Goal: Information Seeking & Learning: Learn about a topic

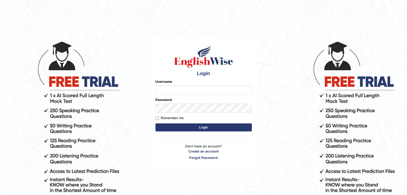
click at [196, 90] on input "Username" at bounding box center [204, 90] width 96 height 9
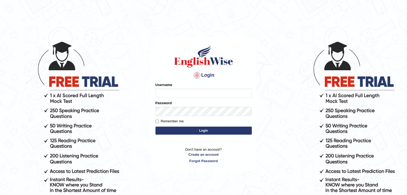
click at [156, 127] on button "Login" at bounding box center [204, 131] width 96 height 8
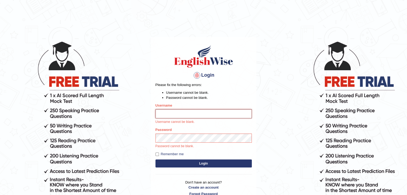
type input "surajshrestha100"
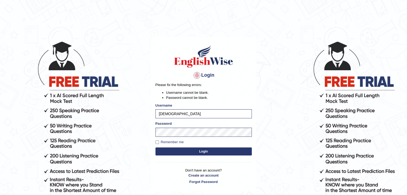
click at [188, 149] on button "Login" at bounding box center [204, 152] width 96 height 8
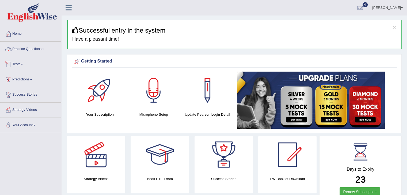
click at [28, 44] on link "Practice Questions" at bounding box center [30, 48] width 61 height 13
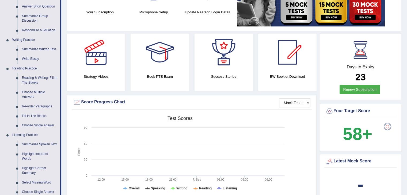
scroll to position [89, 0]
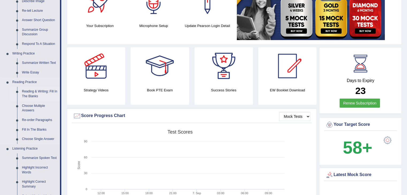
click at [31, 93] on link "Reading & Writing: Fill In The Blanks" at bounding box center [40, 94] width 40 height 14
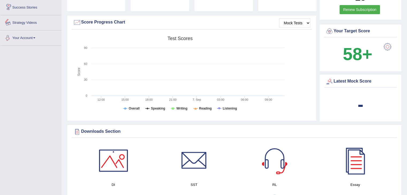
scroll to position [369, 0]
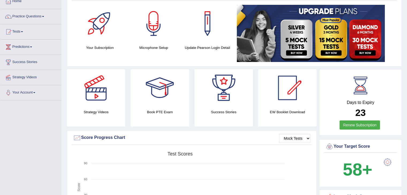
scroll to position [16, 0]
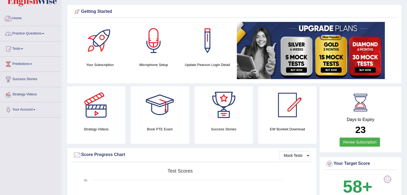
click at [25, 31] on link "Practice Questions" at bounding box center [30, 32] width 61 height 13
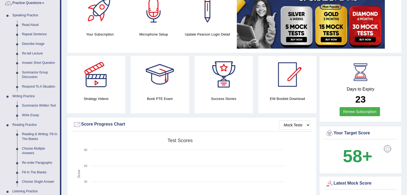
scroll to position [112, 0]
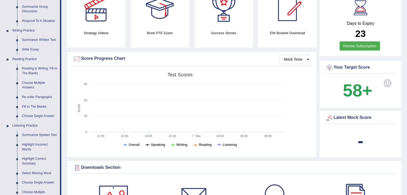
click at [33, 75] on link "Reading & Writing: Fill In The Blanks" at bounding box center [40, 71] width 40 height 14
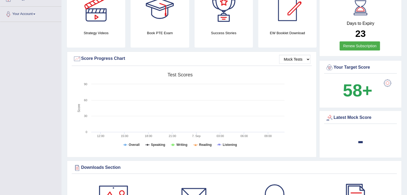
scroll to position [113, 0]
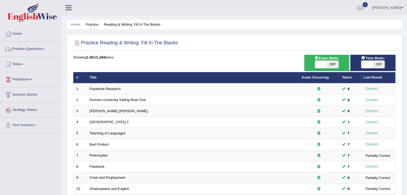
click at [36, 51] on link "Practice Questions" at bounding box center [30, 48] width 61 height 13
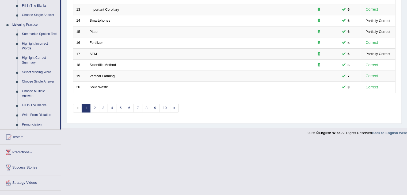
scroll to position [106, 0]
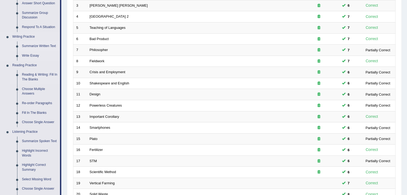
click at [39, 46] on link "Summarize Written Text" at bounding box center [40, 46] width 40 height 10
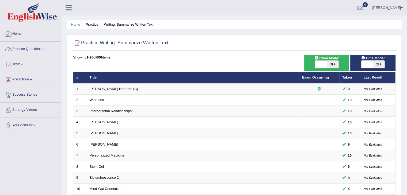
click at [43, 48] on link "Practice Questions" at bounding box center [30, 48] width 61 height 13
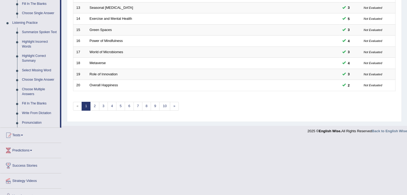
scroll to position [139, 0]
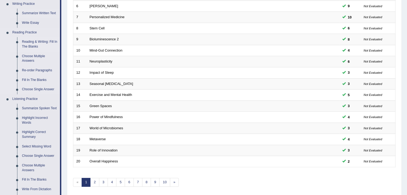
click at [33, 45] on link "Reading & Writing: Fill In The Blanks" at bounding box center [40, 44] width 40 height 14
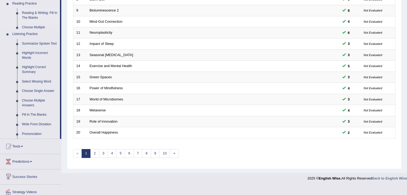
scroll to position [195, 0]
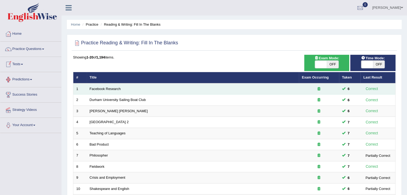
click at [91, 90] on td "Facebook Research" at bounding box center [193, 89] width 212 height 11
click at [95, 90] on td "Facebook Research" at bounding box center [193, 89] width 212 height 11
click at [97, 90] on link "Facebook Research" at bounding box center [105, 89] width 31 height 4
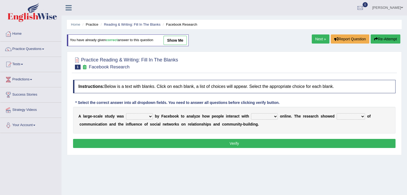
click at [149, 116] on select "surveyed had asked made" at bounding box center [139, 117] width 27 height 6
select select "made"
click at [126, 114] on select "surveyed had asked made" at bounding box center [139, 117] width 27 height 6
click at [252, 117] on select "together all each other another" at bounding box center [264, 117] width 27 height 6
select select "each other"
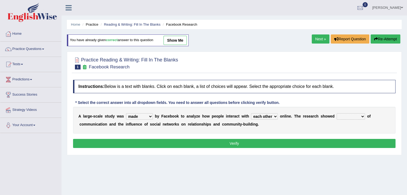
click at [251, 114] on select "together all each other another" at bounding box center [264, 117] width 27 height 6
click at [349, 116] on select "advantages standards fellowships patterns" at bounding box center [351, 117] width 28 height 6
select select "patterns"
click at [337, 114] on select "advantages standards fellowships patterns" at bounding box center [351, 117] width 28 height 6
click at [326, 140] on button "Verify" at bounding box center [234, 143] width 323 height 9
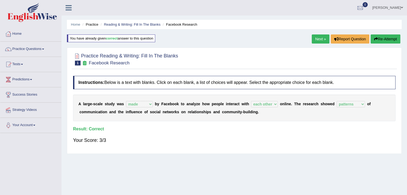
click at [317, 41] on link "Next »" at bounding box center [321, 39] width 18 height 9
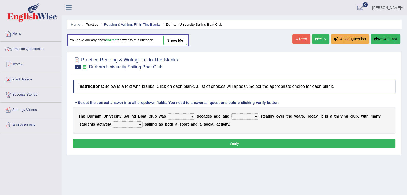
click at [184, 115] on select "found fund founded find" at bounding box center [181, 117] width 27 height 6
select select "founded"
click at [168, 114] on select "found fund founded find" at bounding box center [181, 117] width 27 height 6
click at [247, 116] on select "grow growing has grown grown" at bounding box center [245, 117] width 27 height 6
select select "grown"
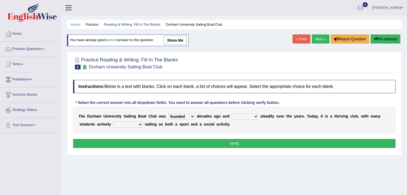
click at [232, 114] on select "grow growing has grown grown" at bounding box center [245, 117] width 27 height 6
click at [124, 122] on select "enjoy enjoyed are enjoying enjoying" at bounding box center [128, 125] width 30 height 6
select select "enjoying"
click at [113, 122] on select "enjoy enjoyed are enjoying enjoying" at bounding box center [128, 125] width 30 height 6
click at [148, 141] on button "Verify" at bounding box center [234, 143] width 323 height 9
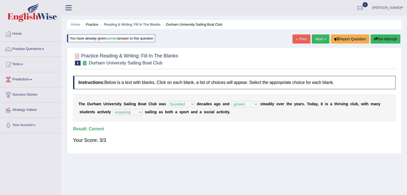
click at [320, 36] on link "Next »" at bounding box center [321, 39] width 18 height 9
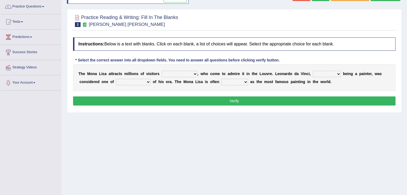
click at [178, 75] on select "around the year the all year all year round per year" at bounding box center [180, 74] width 36 height 6
select select "per year"
click at [162, 71] on select "around the year the all year all year round per year" at bounding box center [180, 74] width 36 height 6
click at [334, 76] on select "rather than as much as as well as as long as" at bounding box center [327, 74] width 28 height 6
select select "as well as"
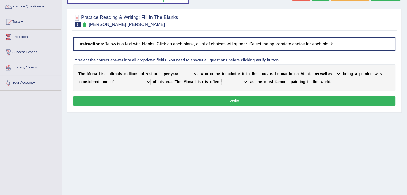
click at [313, 71] on select "rather than as much as as well as as long as" at bounding box center [327, 74] width 28 height 6
click at [135, 80] on select "better artists artist the better artist the best artists" at bounding box center [133, 82] width 35 height 6
select select "the best artists"
click at [116, 79] on select "better artists artist the better artist the best artists" at bounding box center [133, 82] width 35 height 6
click at [234, 81] on select "classified suggested predicted described" at bounding box center [234, 82] width 27 height 6
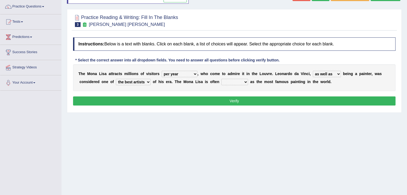
select select "described"
click at [221, 79] on select "classified suggested predicted described" at bounding box center [234, 82] width 27 height 6
click at [233, 101] on button "Verify" at bounding box center [234, 101] width 323 height 9
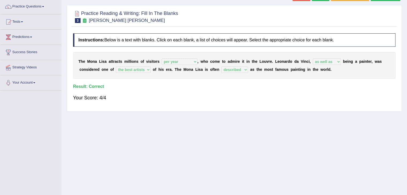
click at [407, 66] on html "Toggle navigation Home Practice Questions Speaking Practice Read Aloud Repeat S…" at bounding box center [203, 54] width 407 height 195
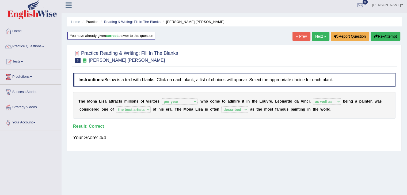
click at [316, 34] on link "Next »" at bounding box center [321, 36] width 18 height 9
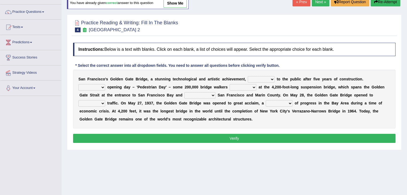
drag, startPoint x: 260, startPoint y: 83, endPoint x: 255, endPoint y: 80, distance: 5.4
click at [255, 80] on div "S a n F r a n c i s c o ' s G o l d e n G a t e B r i d g e , a s t u n n i n g…" at bounding box center [234, 99] width 323 height 59
click at [255, 80] on select "opens closes appears equals" at bounding box center [261, 79] width 27 height 6
select select "closes"
click at [248, 76] on select "opens closes appears equals" at bounding box center [261, 79] width 27 height 6
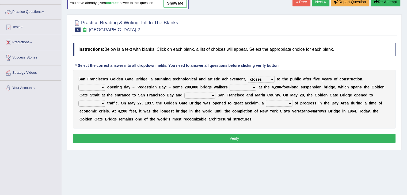
click at [96, 85] on select "On During Since When" at bounding box center [91, 87] width 27 height 6
select select "On"
click at [78, 84] on select "On During Since When" at bounding box center [91, 87] width 27 height 6
click at [264, 76] on select "opens closes appears equals" at bounding box center [261, 79] width 27 height 6
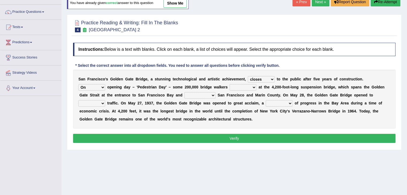
click at [264, 76] on select "opens closes appears equals" at bounding box center [261, 79] width 27 height 6
click at [248, 76] on select "opens closes appears equals" at bounding box center [261, 79] width 27 height 6
select select "closes"
click at [247, 86] on select "stationed looked marveled laughed" at bounding box center [243, 87] width 27 height 6
select select "marveled"
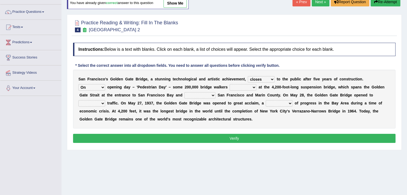
click at [230, 84] on select "stationed looked marveled laughed" at bounding box center [243, 87] width 27 height 6
click at [203, 95] on select "separates connects channels differentiates" at bounding box center [199, 95] width 31 height 6
select select "connects"
click at [184, 92] on select "separates connects channels differentiates" at bounding box center [199, 95] width 31 height 6
click at [90, 105] on select "aquatic vehicular airborne watertight" at bounding box center [91, 103] width 27 height 6
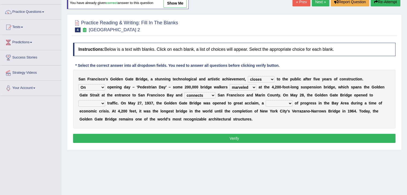
select select "vehicular"
click at [78, 100] on select "aquatic vehicular airborne watertight" at bounding box center [91, 103] width 27 height 6
click at [287, 103] on select "denial symbol technique yield" at bounding box center [279, 103] width 27 height 6
select select "symbol"
click at [266, 100] on select "denial symbol technique yield" at bounding box center [279, 103] width 27 height 6
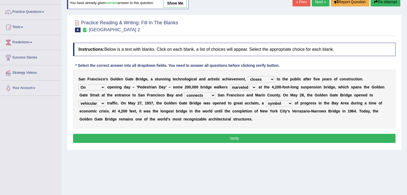
click at [249, 136] on button "Verify" at bounding box center [234, 138] width 323 height 9
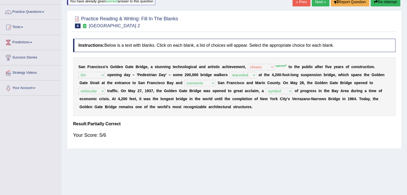
click at [317, 1] on link "Next »" at bounding box center [321, 1] width 18 height 9
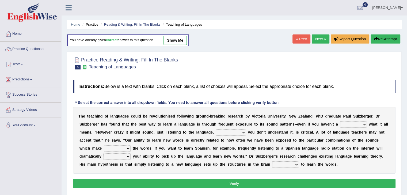
click at [349, 125] on select "dew claw clue due" at bounding box center [353, 125] width 27 height 6
select select "clue"
click at [340, 122] on select "dew claw clue due" at bounding box center [353, 125] width 27 height 6
click at [233, 131] on select "but also all together even though if so" at bounding box center [231, 133] width 30 height 6
select select "even though"
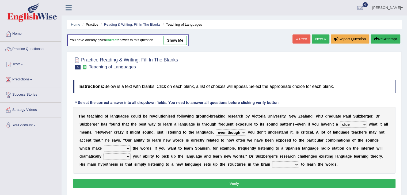
click at [216, 130] on select "but also all together even though if so" at bounding box center [231, 133] width 30 height 6
click at [114, 149] on select "down up of on" at bounding box center [117, 149] width 27 height 6
select select "up"
click at [104, 146] on select "down up of on" at bounding box center [117, 149] width 27 height 6
click at [126, 155] on select "evaluate exaggerate describe boost" at bounding box center [116, 157] width 27 height 6
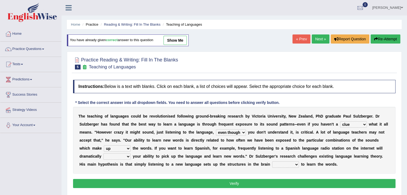
select select "boost"
click at [103, 154] on select "evaluate exaggerate describe boost" at bounding box center [116, 157] width 27 height 6
click at [288, 164] on select "requiring required directed to require" at bounding box center [285, 165] width 27 height 6
select select "required"
click at [272, 162] on select "requiring required directed to require" at bounding box center [285, 165] width 27 height 6
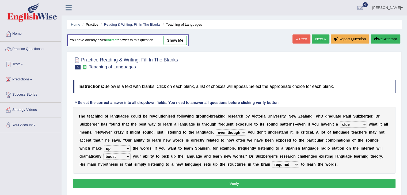
click at [273, 183] on button "Verify" at bounding box center [234, 183] width 323 height 9
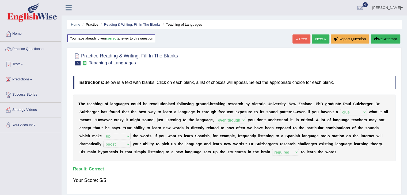
click at [322, 36] on link "Next »" at bounding box center [321, 39] width 18 height 9
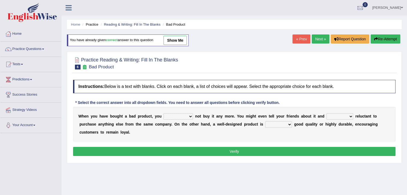
click at [170, 118] on select "would have should have should" at bounding box center [178, 117] width 29 height 6
select select "should"
click at [164, 114] on select "would have should have should" at bounding box center [178, 117] width 29 height 6
click at [346, 115] on select "is are be being" at bounding box center [340, 117] width 27 height 6
select select "be"
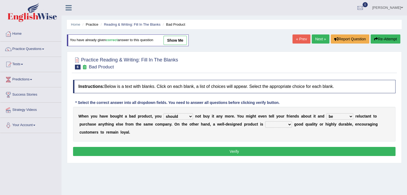
click at [327, 114] on select "is are be being" at bounding box center [340, 117] width 27 height 6
click at [272, 125] on select "both also neither either" at bounding box center [278, 125] width 27 height 6
select select "either"
click at [265, 122] on select "both also neither either" at bounding box center [278, 125] width 27 height 6
click at [248, 154] on button "Verify" at bounding box center [234, 151] width 323 height 9
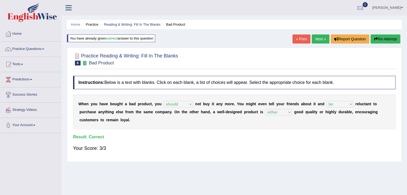
click at [318, 39] on link "Next »" at bounding box center [321, 39] width 18 height 9
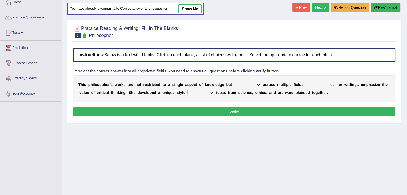
click at [240, 88] on div "T h i s p h i l o s o p h e r ' s w o r k s a r e n o t r e s t r i c t e d t o…" at bounding box center [234, 88] width 323 height 27
click at [243, 83] on select "constrain contain assemble extend" at bounding box center [247, 85] width 27 height 6
select select "extend"
click at [234, 82] on select "constrain contain assemble extend" at bounding box center [247, 85] width 27 height 6
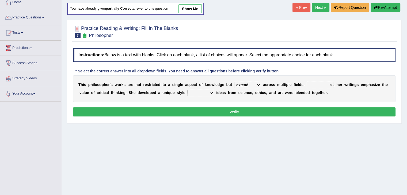
click at [320, 83] on select "Rather So Moreover Likely" at bounding box center [320, 85] width 27 height 6
select select "So"
click at [307, 82] on select "Rather So Moreover Likely" at bounding box center [320, 85] width 27 height 6
click at [199, 94] on select "in that that which in which" at bounding box center [200, 93] width 27 height 6
select select "in which"
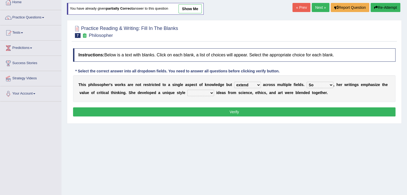
click at [187, 90] on select "in that that which in which" at bounding box center [200, 93] width 27 height 6
click at [202, 111] on button "Verify" at bounding box center [234, 112] width 323 height 9
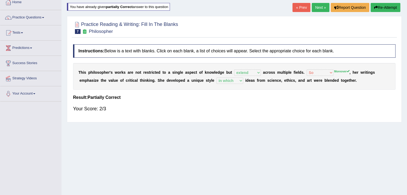
click at [321, 8] on link "Next »" at bounding box center [321, 7] width 18 height 9
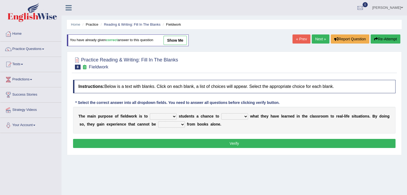
click at [162, 116] on select "resemble stow rave offer" at bounding box center [163, 117] width 27 height 6
select select "offer"
click at [150, 114] on select "resemble stow rave offer" at bounding box center [163, 117] width 27 height 6
click at [243, 112] on div "T h e m a i n p u r p o s e o f f i e l d w o r k i s t o resemble stow rave of…" at bounding box center [234, 120] width 323 height 27
click at [242, 115] on select "compare align apply dismount" at bounding box center [234, 117] width 27 height 6
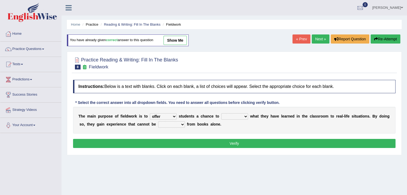
select select "apply"
click at [221, 114] on select "compare align apply dismount" at bounding box center [234, 117] width 27 height 6
click at [170, 124] on select "originated prepared obtained touted" at bounding box center [171, 125] width 27 height 6
select select "obtained"
click at [158, 122] on select "originated prepared obtained touted" at bounding box center [171, 125] width 27 height 6
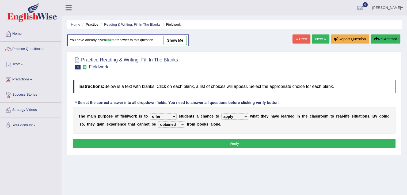
click at [178, 143] on button "Verify" at bounding box center [234, 143] width 323 height 9
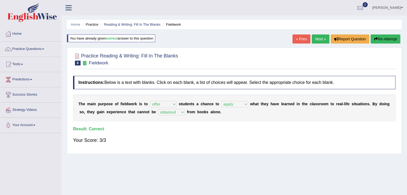
click at [319, 40] on link "Next »" at bounding box center [321, 39] width 18 height 9
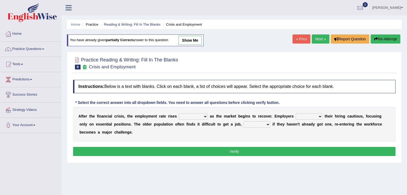
click at [190, 116] on select "normally conversely strenuously sharply" at bounding box center [193, 117] width 29 height 6
select select "sharply"
click at [179, 114] on select "normally conversely strenuously sharply" at bounding box center [193, 117] width 29 height 6
click at [305, 118] on select "keeping kept keep are kept" at bounding box center [309, 117] width 27 height 6
select select "keep"
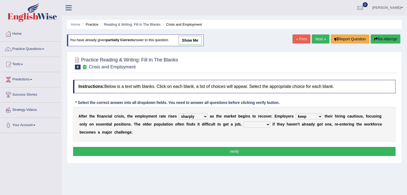
click at [296, 114] on select "keeping kept keep are kept" at bounding box center [309, 117] width 27 height 6
click at [251, 123] on select "although while then because" at bounding box center [257, 125] width 27 height 6
select select "because"
click at [244, 122] on select "although while then because" at bounding box center [257, 125] width 27 height 6
click at [230, 154] on button "Verify" at bounding box center [234, 151] width 323 height 9
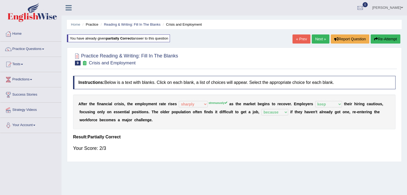
click at [322, 41] on link "Next »" at bounding box center [321, 39] width 18 height 9
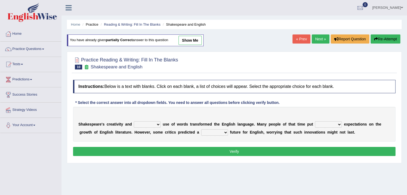
click at [142, 125] on select "idealized intensive fancied inventive" at bounding box center [147, 125] width 27 height 6
select select "intensive"
click at [134, 122] on select "idealized intensive fancied inventive" at bounding box center [147, 125] width 27 height 6
click at [332, 123] on select "wide much high more" at bounding box center [328, 125] width 27 height 6
select select "high"
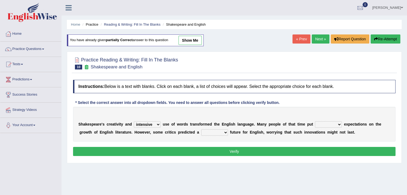
click at [315, 122] on select "wide much high more" at bounding box center [328, 125] width 27 height 6
click at [214, 133] on select "monetary promising irresistible daunting" at bounding box center [214, 133] width 27 height 6
select select "promising"
click at [201, 130] on select "monetary promising irresistible daunting" at bounding box center [214, 133] width 27 height 6
click at [151, 123] on select "idealized intensive fancied inventive" at bounding box center [147, 125] width 27 height 6
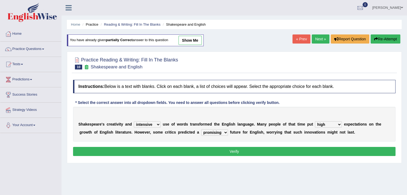
click at [134, 122] on select "idealized intensive fancied inventive" at bounding box center [147, 125] width 27 height 6
click at [207, 154] on button "Verify" at bounding box center [234, 151] width 323 height 9
click at [144, 126] on select "idealized intensive fancied inventive" at bounding box center [147, 125] width 27 height 6
select select "inventive"
click at [134, 122] on select "idealized intensive fancied inventive" at bounding box center [147, 125] width 27 height 6
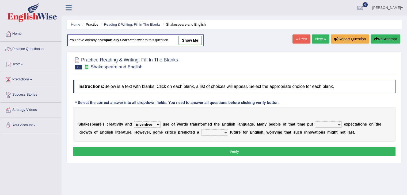
click at [148, 123] on select "idealized intensive fancied inventive" at bounding box center [147, 125] width 27 height 6
click at [308, 137] on div "S h a k e s p e a r e ' s c r e a t i v i t y a n d idealized intensive fancied…" at bounding box center [234, 124] width 323 height 35
click at [333, 125] on select "wide much high more" at bounding box center [328, 125] width 27 height 6
select select "high"
click at [315, 122] on select "wide much high more" at bounding box center [328, 125] width 27 height 6
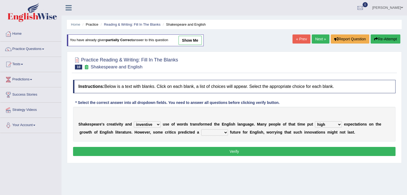
click at [215, 131] on select "monetary promising irresistible daunting" at bounding box center [214, 133] width 27 height 6
select select "daunting"
click at [201, 130] on select "monetary promising irresistible daunting" at bounding box center [214, 133] width 27 height 6
click at [224, 151] on button "Verify" at bounding box center [234, 151] width 323 height 9
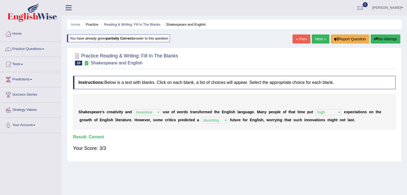
click at [319, 42] on link "Next »" at bounding box center [321, 39] width 18 height 9
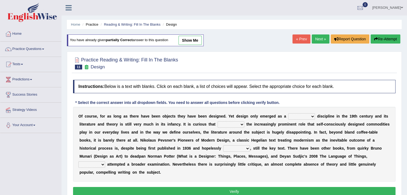
click at [306, 119] on select "bilateral ubiquitous foremost dedicated" at bounding box center [301, 117] width 27 height 6
select select "foremost"
click at [288, 114] on select "bilateral ubiquitous foremost dedicated" at bounding box center [301, 117] width 27 height 6
click at [232, 122] on select "since despite within through" at bounding box center [231, 125] width 27 height 6
select select "through"
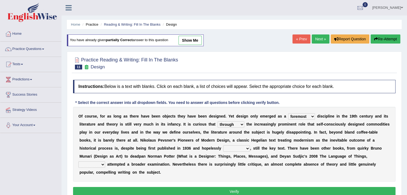
click at [218, 122] on select "since despite within through" at bounding box center [231, 125] width 27 height 6
click at [236, 148] on select "dates dating date dated" at bounding box center [236, 149] width 27 height 6
select select "dates"
click at [223, 146] on select "dates dating date dated" at bounding box center [236, 149] width 27 height 6
click at [95, 165] on select "which then however as" at bounding box center [91, 165] width 27 height 6
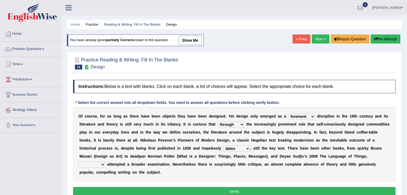
select select "which"
click at [78, 162] on select "which then however as" at bounding box center [91, 165] width 27 height 6
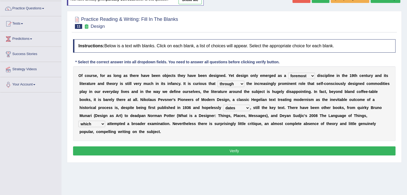
click at [273, 151] on button "Verify" at bounding box center [234, 151] width 323 height 9
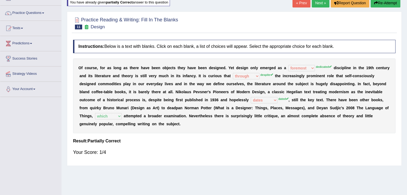
scroll to position [0, 0]
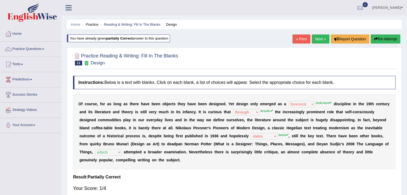
click at [318, 36] on link "Next »" at bounding box center [321, 39] width 18 height 9
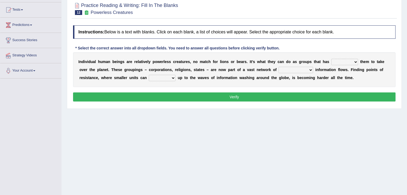
click at [342, 61] on select "enabled contended embodied conjured" at bounding box center [344, 62] width 27 height 6
select select "enabled"
click at [331, 59] on select "enabled contended embodied conjured" at bounding box center [344, 62] width 27 height 6
click at [292, 70] on select "interconnected overlapping fastened exploited" at bounding box center [296, 70] width 35 height 6
select select "interconnected"
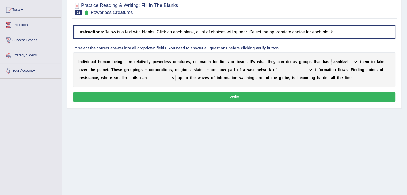
click at [279, 67] on select "interconnected overlapping fastened exploited" at bounding box center [296, 70] width 35 height 6
click at [159, 79] on select "stand raise hail pump" at bounding box center [162, 78] width 27 height 6
select select "raise"
click at [149, 75] on select "stand raise hail pump" at bounding box center [162, 78] width 27 height 6
click at [164, 96] on button "Verify" at bounding box center [234, 97] width 323 height 9
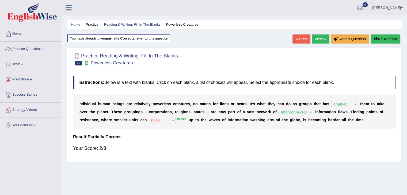
click at [323, 38] on link "Next »" at bounding box center [321, 39] width 18 height 9
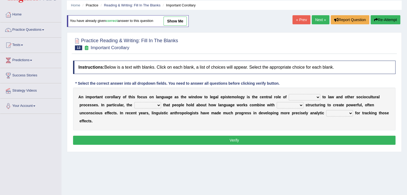
click at [307, 99] on select "discourse epoch dialect acquaintance" at bounding box center [305, 97] width 32 height 6
select select "discourse"
click at [289, 94] on select "discourse epoch dialect acquaintance" at bounding box center [305, 97] width 32 height 6
click at [149, 106] on select "deviation besmirch consent ideas" at bounding box center [147, 105] width 27 height 6
select select "ideas"
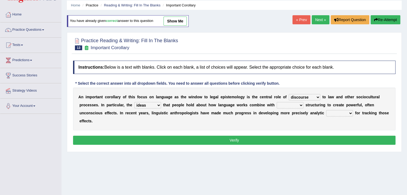
click at [134, 102] on select "deviation besmirch consent ideas" at bounding box center [147, 105] width 27 height 6
click at [295, 104] on select "mandatory linguistic legitimate customary" at bounding box center [290, 105] width 27 height 6
select select "linguistic"
click at [277, 102] on select "mandatory linguistic legitimate customary" at bounding box center [290, 105] width 27 height 6
click at [333, 114] on select "tools appetite albums stroke" at bounding box center [339, 113] width 27 height 6
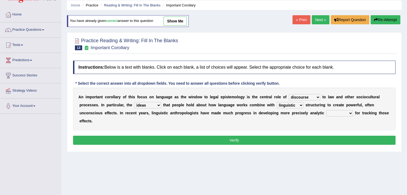
select select "tools"
click at [326, 110] on select "tools appetite albums stroke" at bounding box center [339, 113] width 27 height 6
click at [276, 143] on button "Verify" at bounding box center [234, 140] width 323 height 9
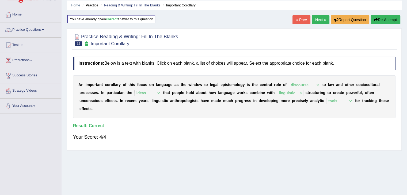
click at [322, 18] on link "Next »" at bounding box center [321, 19] width 18 height 9
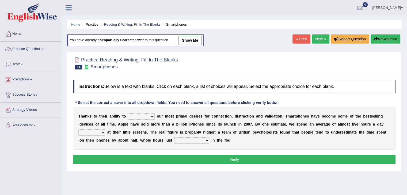
click at [153, 118] on select "hijack describe sharpen conserve" at bounding box center [141, 117] width 27 height 6
select select "hijack"
click at [128, 114] on select "hijack describe sharpen conserve" at bounding box center [141, 117] width 27 height 6
click at [89, 130] on select "watching waggling snoring staring" at bounding box center [91, 133] width 27 height 6
select select "staring"
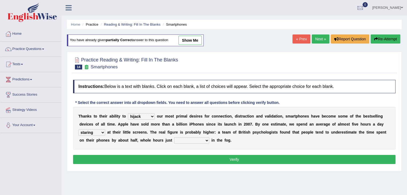
click at [78, 130] on select "watching waggling snoring staring" at bounding box center [91, 133] width 27 height 6
click at [185, 144] on div "T h a n k s t o t h e i r a b i l i t y t o hijack describe sharpen conserve o …" at bounding box center [234, 128] width 323 height 43
click at [181, 141] on select "has evaporated evaporating evaporate evaporates" at bounding box center [191, 141] width 35 height 6
select select "evaporating"
click at [174, 138] on select "has evaporated evaporating evaporate evaporates" at bounding box center [191, 141] width 35 height 6
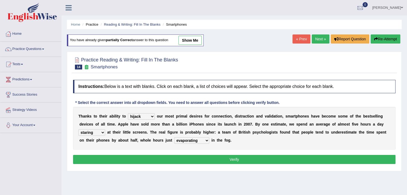
click at [195, 162] on button "Verify" at bounding box center [234, 159] width 323 height 9
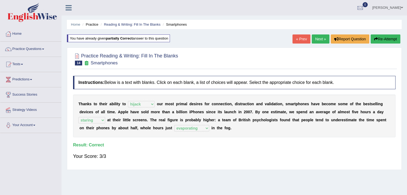
click at [318, 39] on link "Next »" at bounding box center [321, 39] width 18 height 9
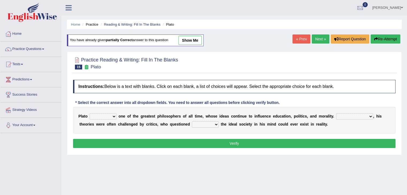
click at [109, 117] on select "keeps comes claims remains" at bounding box center [103, 117] width 27 height 6
select select "remains"
click at [90, 114] on select "keeps comes claims remains" at bounding box center [103, 117] width 27 height 6
click at [353, 114] on select "Notwithstanding So However Whatever" at bounding box center [354, 117] width 37 height 6
select select "So"
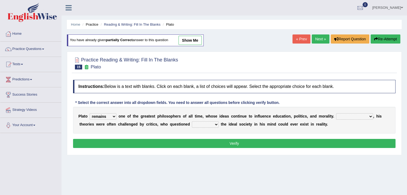
click at [336, 114] on select "Notwithstanding So However Whatever" at bounding box center [354, 117] width 37 height 6
click at [203, 123] on select "which what that whether" at bounding box center [205, 125] width 27 height 6
select select "whether"
click at [192, 122] on select "which what that whether" at bounding box center [205, 125] width 27 height 6
click at [195, 142] on button "Verify" at bounding box center [234, 143] width 323 height 9
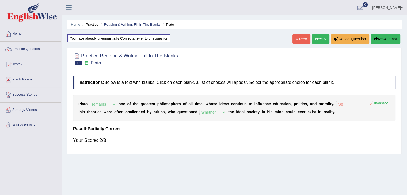
click at [319, 40] on link "Next »" at bounding box center [321, 39] width 18 height 9
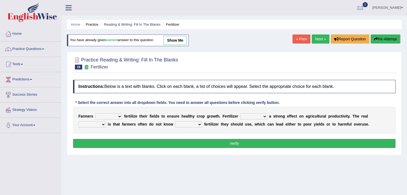
click at [119, 116] on select "must should need can" at bounding box center [108, 117] width 27 height 6
select select "should"
click at [95, 114] on select "must should need can" at bounding box center [108, 117] width 27 height 6
click at [258, 116] on select "has had have having" at bounding box center [253, 117] width 27 height 6
select select "has"
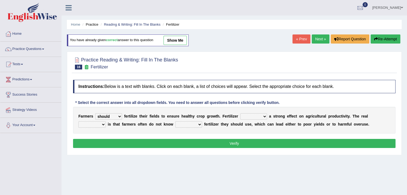
click at [240, 114] on select "has had have having" at bounding box center [253, 117] width 27 height 6
click at [93, 126] on select "problem question conclusion answer" at bounding box center [91, 125] width 27 height 6
select select "problem"
click at [78, 122] on select "problem question conclusion answer" at bounding box center [91, 125] width 27 height 6
click at [192, 119] on div "F a r m e r s must should need can f e r t i l i z e t h e i r f i e l d s t o …" at bounding box center [234, 120] width 323 height 27
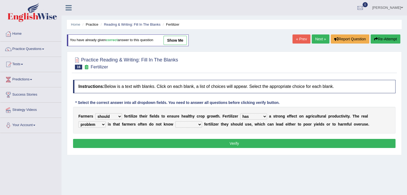
click at [191, 123] on select "how much how many however so much" at bounding box center [188, 125] width 27 height 6
select select "how much"
click at [175, 122] on select "how much how many however so much" at bounding box center [188, 125] width 27 height 6
click at [198, 142] on button "Verify" at bounding box center [234, 143] width 323 height 9
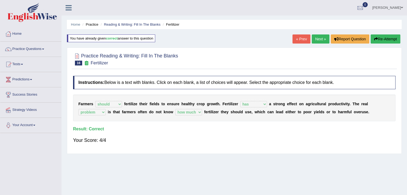
click at [319, 38] on link "Next »" at bounding box center [321, 39] width 18 height 9
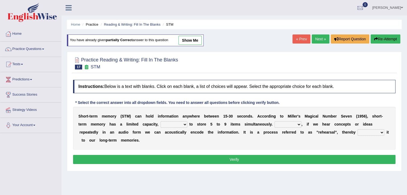
drag, startPoint x: 0, startPoint y: 0, endPoint x: 164, endPoint y: 126, distance: 207.0
click at [164, 126] on select "being able is able be able unable" at bounding box center [174, 125] width 27 height 6
select select "be able"
click at [161, 122] on select "being able is able be able unable" at bounding box center [174, 125] width 27 height 6
click at [288, 124] on select "However So Moreover Therefore" at bounding box center [288, 125] width 27 height 6
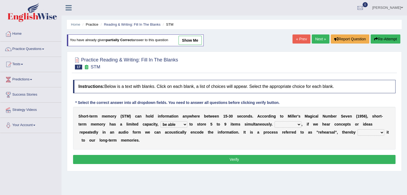
select select "So"
click at [288, 124] on select "However So Moreover Therefore" at bounding box center [288, 125] width 27 height 6
click at [371, 134] on select "commit commits commiting commited" at bounding box center [371, 133] width 27 height 6
select select "commiting"
click at [358, 130] on select "commit commits commiting commited" at bounding box center [371, 133] width 27 height 6
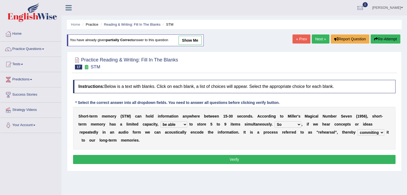
click at [335, 157] on button "Verify" at bounding box center [234, 159] width 323 height 9
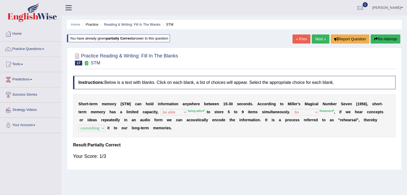
click at [317, 39] on link "Next »" at bounding box center [321, 39] width 18 height 9
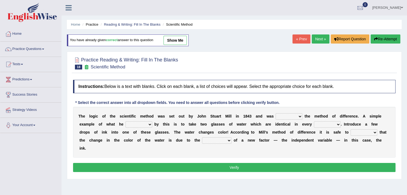
click at [140, 124] on select "capped charged found meant" at bounding box center [139, 125] width 27 height 6
click at [126, 122] on select "capped charged found meant" at bounding box center [139, 125] width 27 height 6
click at [140, 124] on select "capped charged found meant" at bounding box center [139, 125] width 27 height 6
select select "meant"
click at [126, 122] on select "capped charged found meant" at bounding box center [139, 125] width 27 height 6
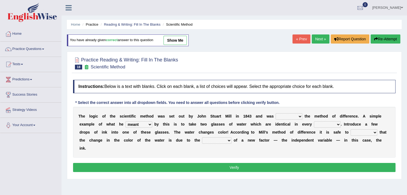
click at [295, 115] on select "pointed claimed demanded named" at bounding box center [289, 117] width 27 height 6
select select "named"
click at [276, 114] on select "pointed claimed demanded named" at bounding box center [289, 117] width 27 height 6
click at [333, 127] on select "thought identity measure respect" at bounding box center [327, 125] width 27 height 6
select select "respect"
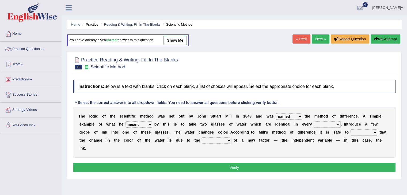
click at [314, 122] on select "thought identity measure respect" at bounding box center [327, 125] width 27 height 6
click at [362, 131] on select "assume discuss prefer acclaim" at bounding box center [364, 133] width 27 height 6
select select "assume"
click at [351, 130] on select "assume discuss prefer acclaim" at bounding box center [364, 133] width 27 height 6
click at [218, 140] on select "introduction magnitude preparation purification" at bounding box center [216, 141] width 29 height 6
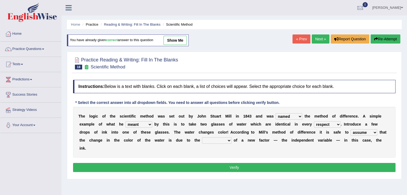
select select "introduction"
click at [202, 138] on select "introduction magnitude preparation purification" at bounding box center [216, 141] width 29 height 6
click at [236, 167] on button "Verify" at bounding box center [234, 167] width 323 height 9
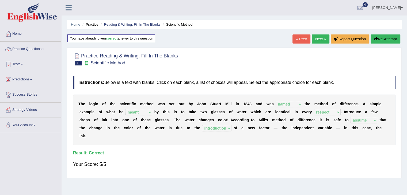
click at [313, 42] on link "Next »" at bounding box center [321, 39] width 18 height 9
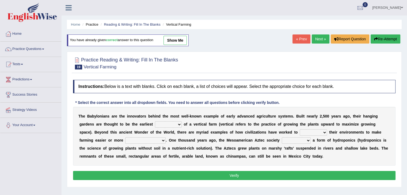
click at [169, 126] on select "prototype failure discredit protocol" at bounding box center [168, 125] width 27 height 6
select select "prototype"
click at [155, 122] on select "prototype failure discredit protocol" at bounding box center [168, 125] width 27 height 6
click at [311, 132] on select "manipulate escape respect disarrange" at bounding box center [313, 133] width 27 height 6
select select "manipulate"
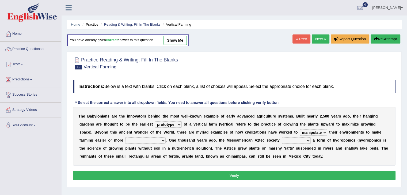
click at [300, 130] on select "manipulate escape respect disarrange" at bounding box center [313, 133] width 27 height 6
click at [146, 138] on select "productive constructive connective counterproductive" at bounding box center [145, 141] width 40 height 6
select select "productive"
click at [125, 138] on select "productive constructive connective counterproductive" at bounding box center [145, 141] width 40 height 6
click at [301, 138] on select "domineered volunteered pioneered engineered" at bounding box center [296, 141] width 29 height 6
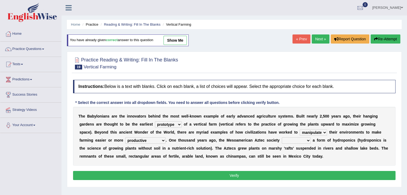
select select "pioneered"
click at [282, 138] on select "domineered volunteered pioneered engineered" at bounding box center [296, 141] width 29 height 6
click at [267, 173] on button "Verify" at bounding box center [234, 175] width 323 height 9
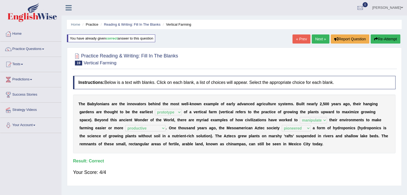
click at [319, 40] on link "Next »" at bounding box center [321, 39] width 18 height 9
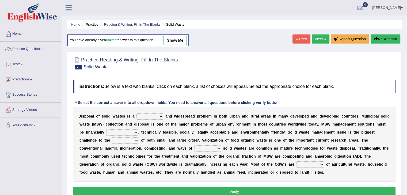
drag, startPoint x: 0, startPoint y: 0, endPoint x: 146, endPoint y: 113, distance: 184.5
click at [146, 114] on select "slanting stinging stalling shafting" at bounding box center [150, 117] width 27 height 6
select select "stinging"
click at [137, 114] on select "slanting stinging stalling shafting" at bounding box center [150, 117] width 27 height 6
click at [124, 132] on select "unattainable sustainable objectionable treasonable" at bounding box center [122, 133] width 32 height 6
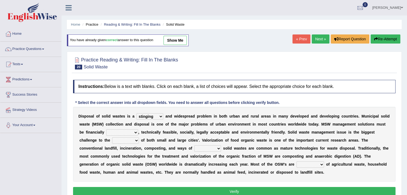
select select "sustainable"
click at [106, 130] on select "unattainable sustainable objectionable treasonable" at bounding box center [122, 133] width 32 height 6
click at [129, 138] on select "plants culture authorities history" at bounding box center [125, 141] width 27 height 6
select select "authorities"
click at [112, 138] on select "plants culture authorities history" at bounding box center [125, 141] width 27 height 6
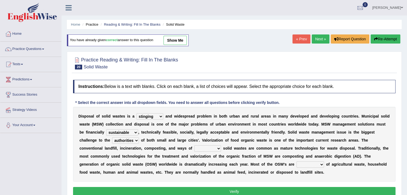
click at [211, 146] on select "reserving preserving deserving handling" at bounding box center [207, 149] width 27 height 6
select select "handling"
click at [194, 146] on select "reserving preserving deserving handling" at bounding box center [207, 149] width 27 height 6
click at [314, 163] on select "composed disposed composing disposing" at bounding box center [311, 165] width 28 height 6
select select "composed"
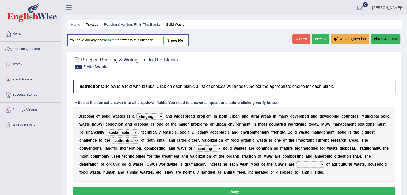
click at [297, 162] on select "composed disposed composing disposing" at bounding box center [311, 165] width 28 height 6
click at [407, 142] on div "Home Practice Reading & Writing: Fill In The Blanks Solid Waste You have alread…" at bounding box center [235, 134] width 346 height 268
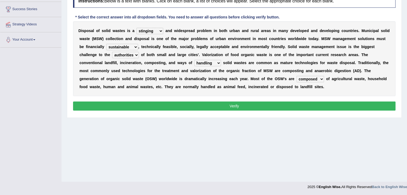
scroll to position [56, 0]
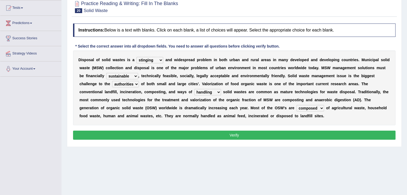
click at [308, 137] on button "Verify" at bounding box center [234, 135] width 323 height 9
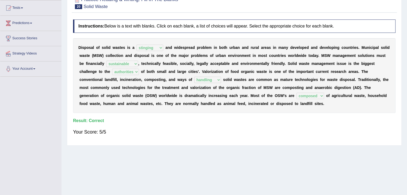
scroll to position [4, 0]
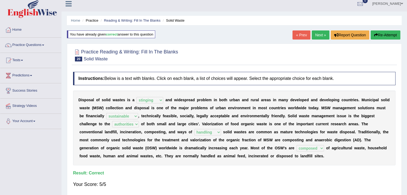
click at [324, 39] on link "Next »" at bounding box center [321, 35] width 18 height 9
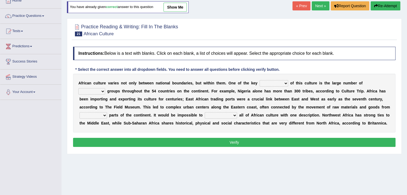
scroll to position [33, 0]
click at [269, 85] on select "conjectures features issues doubts" at bounding box center [274, 83] width 29 height 6
select select "features"
click at [260, 80] on select "conjectures features issues doubts" at bounding box center [274, 83] width 29 height 6
click at [102, 92] on select "ethic ethnic eugenic epic" at bounding box center [91, 91] width 27 height 6
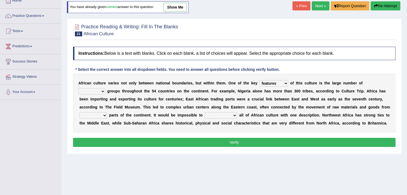
select select "ethnic"
click at [78, 88] on select "ethic ethnic eugenic epic" at bounding box center [91, 91] width 27 height 6
click at [100, 116] on select "forelocked interlocked unlocked landlocked" at bounding box center [94, 115] width 28 height 6
select select "landlocked"
click at [80, 112] on select "forelocked interlocked unlocked landlocked" at bounding box center [94, 115] width 28 height 6
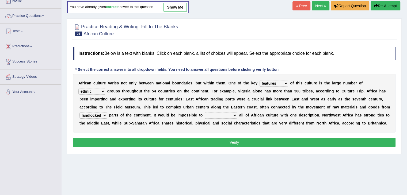
click at [222, 115] on select "characterize conceptualize symbolize synthesize" at bounding box center [221, 115] width 32 height 6
select select "characterize"
click at [205, 112] on select "characterize conceptualize symbolize synthesize" at bounding box center [221, 115] width 32 height 6
click at [215, 142] on button "Verify" at bounding box center [234, 142] width 323 height 9
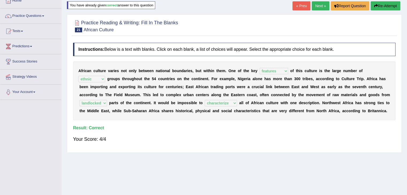
click at [316, 9] on link "Next »" at bounding box center [321, 5] width 18 height 9
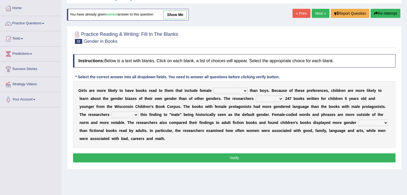
scroll to position [26, 0]
click at [226, 93] on select "protagonists cosmogonists agonists expressionists" at bounding box center [231, 91] width 34 height 6
select select "protagonists"
click at [214, 88] on select "protagonists cosmogonists agonists expressionists" at bounding box center [231, 91] width 34 height 6
click at [264, 99] on select "hydrolyzed paralyzed catalyzed analyzed" at bounding box center [269, 99] width 27 height 6
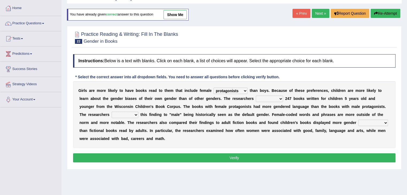
select select "analyzed"
click at [256, 96] on select "hydrolyzed paralyzed catalyzed analyzed" at bounding box center [269, 99] width 27 height 6
click at [124, 115] on select "contribute tribute distribute attribute" at bounding box center [125, 115] width 27 height 6
select select "attribute"
click at [112, 112] on select "contribute tribute distribute attribute" at bounding box center [125, 115] width 27 height 6
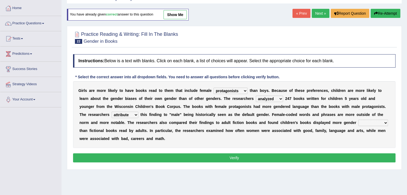
click at [372, 121] on select "stereotypes teletypes prototypes electrotypes" at bounding box center [373, 123] width 30 height 6
select select "stereotypes"
click at [358, 120] on select "stereotypes teletypes prototypes electrotypes" at bounding box center [373, 123] width 30 height 6
click at [308, 154] on button "Verify" at bounding box center [234, 158] width 323 height 9
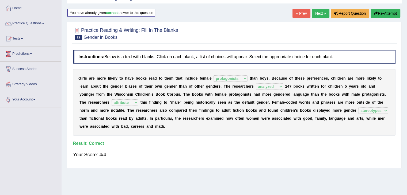
click at [320, 14] on link "Next »" at bounding box center [321, 13] width 18 height 9
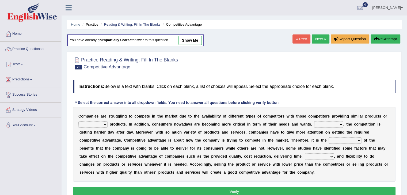
click at [102, 123] on select "constitution restitution substitution institution" at bounding box center [92, 125] width 29 height 6
select select "substitution"
click at [78, 122] on select "constitution restitution substitution institution" at bounding box center [92, 125] width 29 height 6
click at [332, 126] on select "However Instead Additionally Therefore" at bounding box center [328, 125] width 29 height 6
select select "However"
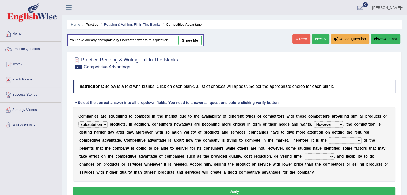
click at [314, 122] on select "However Instead Additionally Therefore" at bounding box center [328, 125] width 29 height 6
click at [345, 141] on select "dissemination ordination determination incarnation" at bounding box center [345, 141] width 33 height 6
click at [329, 138] on select "dissemination ordination determination incarnation" at bounding box center [345, 141] width 33 height 6
click at [345, 141] on select "dissemination ordination determination incarnation" at bounding box center [345, 141] width 33 height 6
select select "determination"
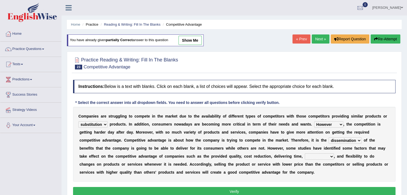
click at [329, 138] on select "dissemination ordination determination incarnation" at bounding box center [345, 141] width 33 height 6
click at [311, 156] on select "captivation aggregation deprivation innovation" at bounding box center [319, 157] width 29 height 6
select select "innovation"
click at [305, 154] on select "captivation aggregation deprivation innovation" at bounding box center [319, 157] width 29 height 6
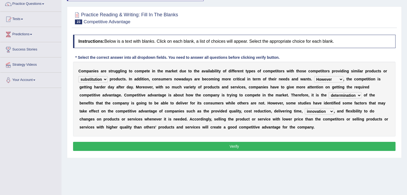
click at [328, 149] on button "Verify" at bounding box center [234, 146] width 323 height 9
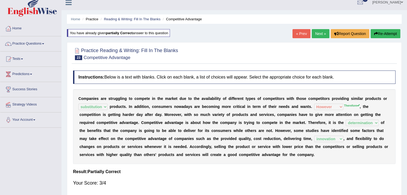
scroll to position [0, 0]
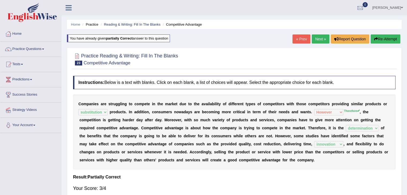
click at [320, 41] on link "Next »" at bounding box center [321, 39] width 18 height 9
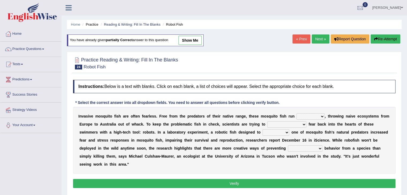
click at [308, 114] on select "occupant flippant rampant concordant" at bounding box center [311, 117] width 28 height 6
select select "occupant"
click at [297, 114] on select "occupant flippant rampant concordant" at bounding box center [311, 117] width 28 height 6
click at [282, 122] on select "accept spike strike drake" at bounding box center [286, 125] width 39 height 6
select select "strike"
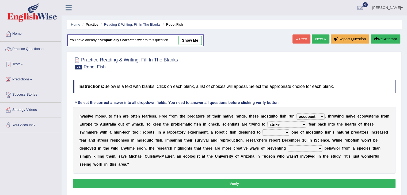
click at [267, 122] on select "accept spike strike drake" at bounding box center [286, 125] width 39 height 6
click at [263, 134] on select "bequest mimic battle conquest" at bounding box center [276, 133] width 27 height 6
select select "bequest"
click at [202, 129] on div "I n v a s i v e m o s q u i t o f i s h a r e o f t e n f e a r l e s s . F r e…" at bounding box center [234, 140] width 323 height 67
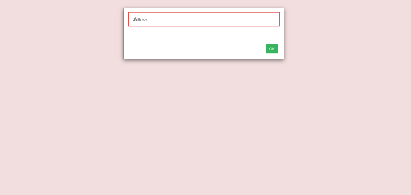
click at [273, 44] on button "OK" at bounding box center [272, 48] width 12 height 9
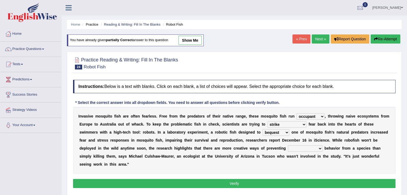
scroll to position [40, 0]
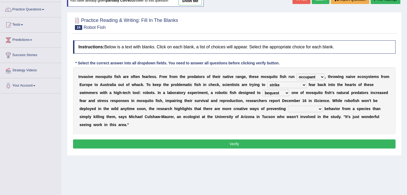
click at [288, 111] on select "unprivileged unprecedented uncharted unwanted" at bounding box center [305, 109] width 35 height 6
select select "unwanted"
click at [288, 106] on select "unprivileged unprecedented uncharted unwanted" at bounding box center [305, 109] width 35 height 6
click at [244, 146] on button "Verify" at bounding box center [234, 144] width 323 height 9
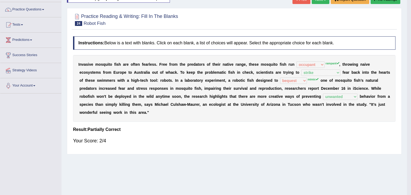
drag, startPoint x: 411, startPoint y: 98, endPoint x: 410, endPoint y: 61, distance: 36.4
click at [407, 61] on body "Toggle navigation Home Practice Questions Speaking Practice Read Aloud Repeat S…" at bounding box center [205, 57] width 411 height 195
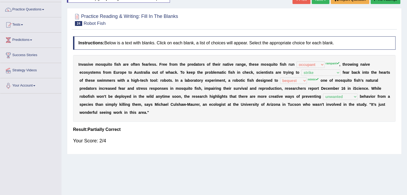
scroll to position [0, 0]
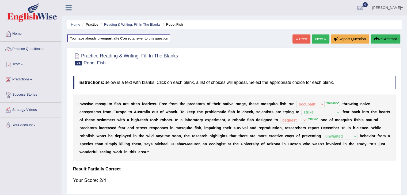
click at [319, 39] on link "Next »" at bounding box center [321, 39] width 18 height 9
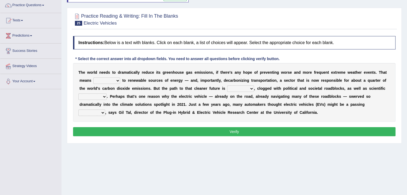
click at [109, 81] on select "grafting drafting crafting shifting" at bounding box center [106, 81] width 27 height 6
select select "shifting"
click at [93, 78] on select "grafting drafting crafting shifting" at bounding box center [106, 81] width 27 height 6
click at [237, 90] on select "daunting daunted daunt dauntless" at bounding box center [240, 89] width 27 height 6
select select "dauntless"
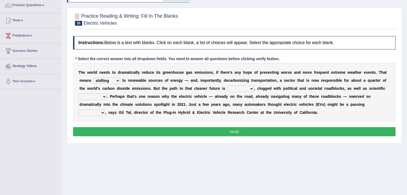
click at [227, 86] on select "daunting daunted daunt dauntless" at bounding box center [240, 89] width 27 height 6
click at [95, 95] on select "spectacles obstacles tentacles receptacles" at bounding box center [92, 97] width 28 height 6
select select "obstacles"
click at [78, 94] on select "spectacles obstacles tentacles receptacles" at bounding box center [92, 97] width 28 height 6
click at [96, 114] on select "fad gad tad lad" at bounding box center [91, 113] width 27 height 6
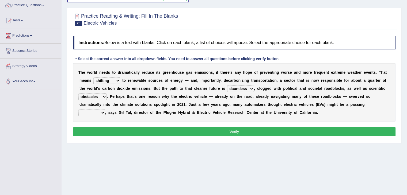
select select "tad"
click at [78, 110] on select "fad gad tad lad" at bounding box center [91, 113] width 27 height 6
click at [127, 133] on button "Verify" at bounding box center [234, 131] width 323 height 9
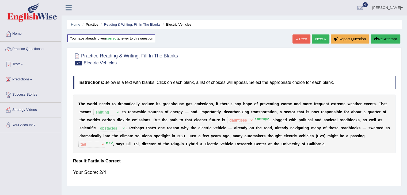
click at [320, 35] on link "Next »" at bounding box center [321, 39] width 18 height 9
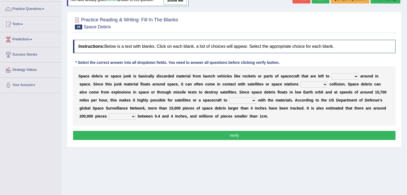
click at [337, 72] on div "S p a c e d e b r i s o r s p a c e j u n k i s b a s i c a l l y d i s c a r d…" at bounding box center [234, 96] width 323 height 59
click at [341, 74] on select "twist center roam loll" at bounding box center [345, 76] width 27 height 6
select select "roam"
click at [332, 73] on select "twist center roam loll" at bounding box center [345, 76] width 27 height 6
click at [300, 84] on b at bounding box center [299, 84] width 2 height 4
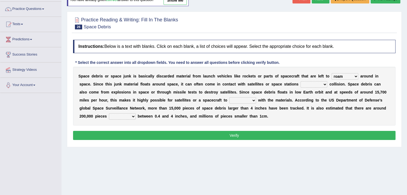
click at [307, 83] on select "risks risk risked risking" at bounding box center [314, 84] width 27 height 6
select select "risking"
click at [301, 81] on select "risks risk risked risking" at bounding box center [314, 84] width 27 height 6
click at [307, 83] on select "risks risk risked risking" at bounding box center [314, 84] width 27 height 6
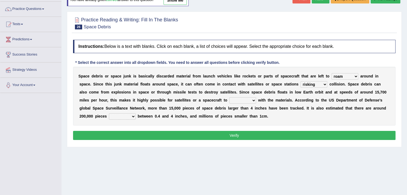
click at [229, 100] on select "collect collate collide collocate" at bounding box center [242, 100] width 27 height 6
select select "collide"
click at [229, 97] on select "collect collate collide collocate" at bounding box center [242, 100] width 27 height 6
click at [109, 114] on select "sized sizing size sizes" at bounding box center [122, 117] width 27 height 6
select select "sized"
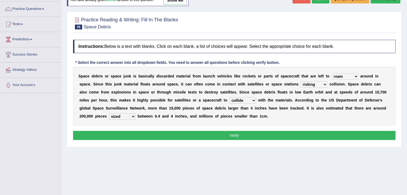
click at [109, 114] on select "sized sizing size sizes" at bounding box center [122, 117] width 27 height 6
click at [138, 136] on button "Verify" at bounding box center [234, 135] width 323 height 9
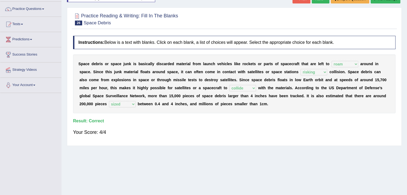
scroll to position [9, 0]
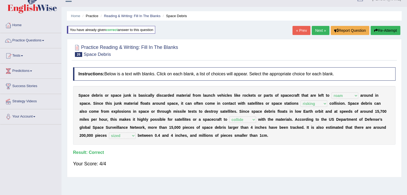
click at [317, 29] on link "Next »" at bounding box center [321, 30] width 18 height 9
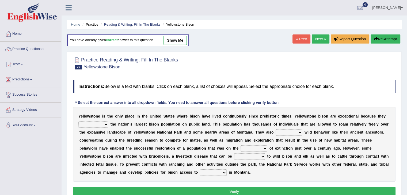
scroll to position [26, 0]
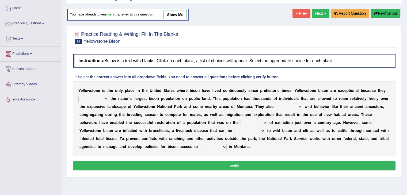
drag, startPoint x: 0, startPoint y: 0, endPoint x: 411, endPoint y: 74, distance: 417.6
click at [407, 74] on html "Toggle navigation Home Practice Questions Speaking Practice Read Aloud Repeat S…" at bounding box center [203, 71] width 407 height 195
click at [101, 97] on select "congregate comprise consist compromise" at bounding box center [93, 99] width 30 height 6
select select "comprise"
click at [78, 96] on select "congregate comprise consist compromise" at bounding box center [93, 99] width 30 height 6
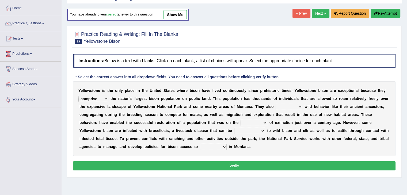
click at [291, 105] on select "exhibit disregard resist encourage" at bounding box center [289, 107] width 27 height 6
select select "exhibit"
click at [276, 104] on select "exhibit disregard resist encourage" at bounding box center [289, 107] width 27 height 6
click at [252, 124] on select "brine brink danger brindle" at bounding box center [254, 123] width 27 height 6
select select "brink"
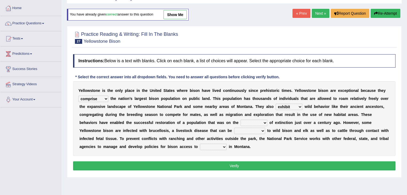
click at [241, 120] on select "brine brink danger brindle" at bounding box center [254, 123] width 27 height 6
click at [256, 134] on div "Y e l l o w s t o n e i s t h e o n l y p l a c e i n t h e U n i t e d S t a t…" at bounding box center [234, 118] width 323 height 75
click at [251, 130] on select "transplanted transported transgressed transmitted" at bounding box center [249, 131] width 31 height 6
select select "transported"
click at [234, 128] on select "transplanted transported transgressed transmitted" at bounding box center [249, 131] width 31 height 6
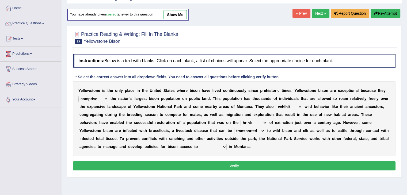
click at [209, 146] on select "habitat habitat habitant food" at bounding box center [213, 147] width 27 height 6
select select "habitat"
click at [200, 144] on select "habitat habitat habitant food" at bounding box center [213, 147] width 27 height 6
click at [210, 165] on button "Verify" at bounding box center [234, 166] width 323 height 9
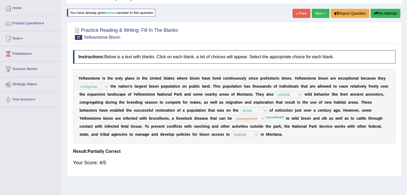
click at [316, 11] on link "Next »" at bounding box center [321, 13] width 18 height 9
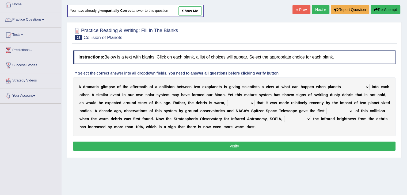
click at [354, 87] on select "crash explore roam implode" at bounding box center [356, 87] width 27 height 6
select select "roam"
click at [343, 84] on select "crash explore roam implode" at bounding box center [356, 87] width 27 height 6
click at [235, 103] on select "reinforcing sentencing forging conducing" at bounding box center [240, 103] width 27 height 6
select select "reinforcing"
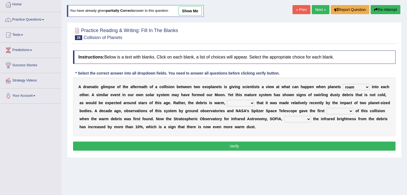
click at [227, 100] on select "reinforcing sentencing forging conducing" at bounding box center [240, 103] width 27 height 6
click at [343, 111] on select "pints faints hints taints" at bounding box center [340, 111] width 27 height 6
select select "hints"
click at [327, 108] on select "pints faints hints taints" at bounding box center [340, 111] width 27 height 6
click at [300, 116] on select "concealed revealed repealed unsealed" at bounding box center [297, 119] width 27 height 6
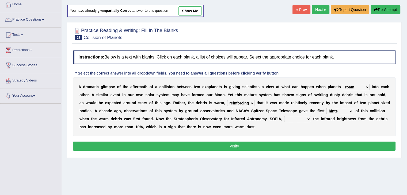
select select "revealed"
click at [284, 116] on select "concealed revealed repealed unsealed" at bounding box center [297, 119] width 27 height 6
click at [270, 150] on div "Instructions: Below is a text with blanks. Click on each blank, a list of choic…" at bounding box center [234, 101] width 325 height 107
click at [266, 148] on button "Verify" at bounding box center [234, 146] width 323 height 9
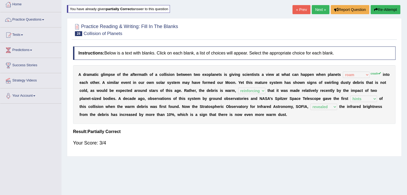
click at [316, 3] on div "Home Practice Reading & Writing: Fill In The Blanks Collision of Planets You ha…" at bounding box center [235, 105] width 346 height 268
click at [317, 8] on link "Next »" at bounding box center [321, 9] width 18 height 9
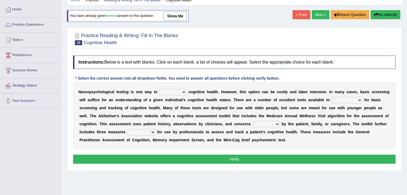
scroll to position [36, 0]
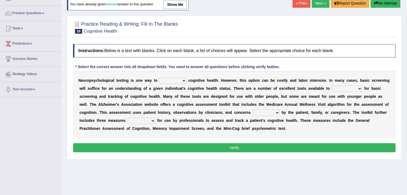
drag, startPoint x: 0, startPoint y: 0, endPoint x: 410, endPoint y: 94, distance: 421.0
click at [407, 94] on html "Toggle navigation Home Practice Questions Speaking Practice Read Aloud Repeat S…" at bounding box center [203, 61] width 407 height 195
click at [169, 78] on select "obsess assess possess access" at bounding box center [173, 81] width 27 height 6
select select "assess"
click at [160, 78] on select "obsess assess possess access" at bounding box center [173, 81] width 27 height 6
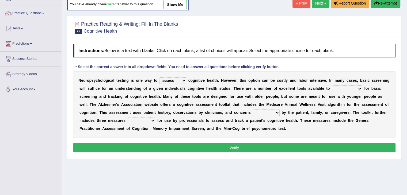
click at [345, 87] on select "stationers practitioners petitioners questioners" at bounding box center [347, 89] width 30 height 6
select select "practitioners"
click at [332, 86] on select "stationers practitioners petitioners questioners" at bounding box center [347, 89] width 30 height 6
click at [268, 111] on select "raised rising arising praised" at bounding box center [266, 113] width 27 height 6
select select "raised"
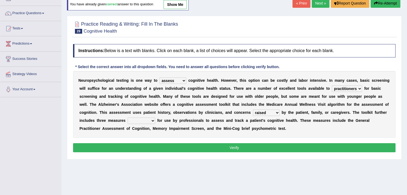
click at [253, 110] on select "raised rising arising praised" at bounding box center [266, 113] width 27 height 6
click at [143, 118] on select "validated intimidated dilapidated antedated" at bounding box center [142, 121] width 28 height 6
select select "validated"
click at [128, 118] on select "validated intimidated dilapidated antedated" at bounding box center [142, 121] width 28 height 6
click at [164, 148] on button "Verify" at bounding box center [234, 147] width 323 height 9
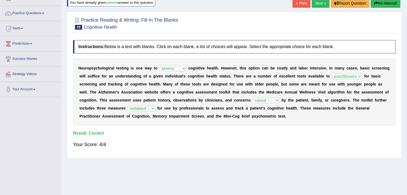
click at [315, 5] on link "Next »" at bounding box center [321, 3] width 18 height 9
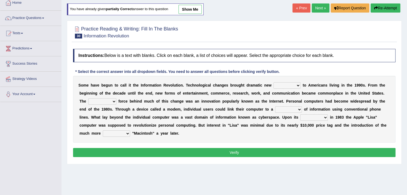
click at [407, 79] on html "Toggle navigation Home Practice Questions Speaking Practice Read Aloud Repeat S…" at bounding box center [203, 66] width 407 height 195
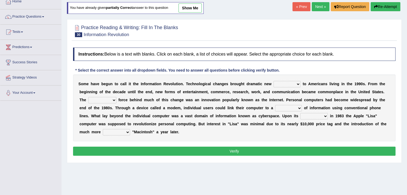
click at [284, 83] on select "challenges puzzles options confusion" at bounding box center [287, 84] width 27 height 6
select select "options"
click at [274, 81] on select "challenges puzzles options confusion" at bounding box center [287, 84] width 27 height 6
click at [105, 99] on select "unremitting uninspiring driving insinuating" at bounding box center [102, 100] width 28 height 6
select select "driving"
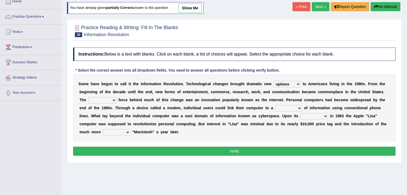
click at [88, 97] on select "unremitting uninspiring driving insinuating" at bounding box center [102, 100] width 28 height 6
click at [286, 109] on select "magnitude bulk wealth volume" at bounding box center [288, 108] width 27 height 6
select select "wealth"
click at [275, 105] on select "magnitude bulk wealth volume" at bounding box center [288, 108] width 27 height 6
click at [309, 116] on select "relief release publication emission" at bounding box center [314, 116] width 28 height 6
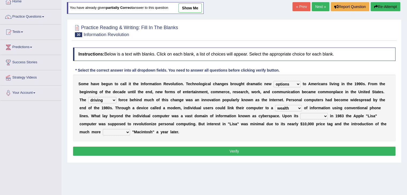
select select "release"
click at [300, 113] on select "relief release publication emission" at bounding box center [314, 116] width 28 height 6
click at [117, 131] on select "convenient affordable advanced formidable" at bounding box center [116, 132] width 27 height 6
select select "affordable"
click at [103, 129] on select "convenient affordable advanced formidable" at bounding box center [116, 132] width 27 height 6
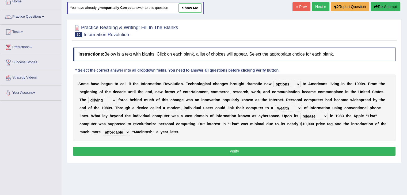
click at [150, 153] on button "Verify" at bounding box center [234, 151] width 323 height 9
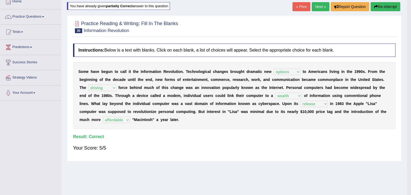
click at [319, 6] on body "Toggle navigation Home Practice Questions Speaking Practice Read Aloud Repeat S…" at bounding box center [205, 65] width 411 height 195
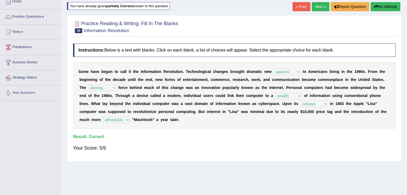
click at [319, 6] on link "Next »" at bounding box center [321, 6] width 18 height 9
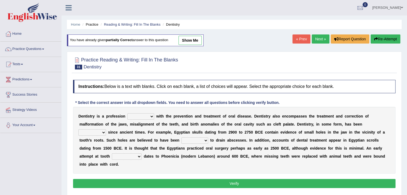
click at [132, 117] on select "agreed dealt concerned taken" at bounding box center [140, 117] width 27 height 6
select select "concerned"
click at [127, 114] on select "agreed dealt concerned taken" at bounding box center [140, 117] width 27 height 6
click at [98, 130] on select "criticized replaced practiced abandoned" at bounding box center [92, 133] width 28 height 6
select select "practiced"
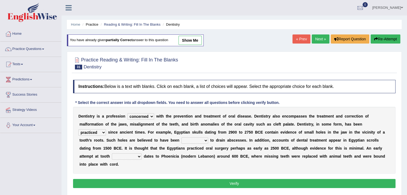
click at [78, 130] on select "criticized replaced practiced abandoned" at bounding box center [92, 133] width 28 height 6
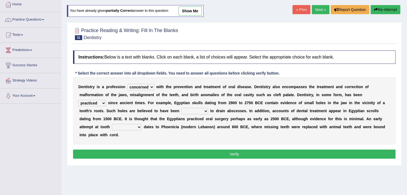
click at [201, 109] on select "fluctuated laminated drilled sealed" at bounding box center [195, 111] width 27 height 6
select select "drilled"
click at [182, 108] on select "fluctuated laminated drilled sealed" at bounding box center [195, 111] width 27 height 6
click at [119, 127] on select "reparation sacrament restitution replacement" at bounding box center [127, 127] width 30 height 6
select select "restitution"
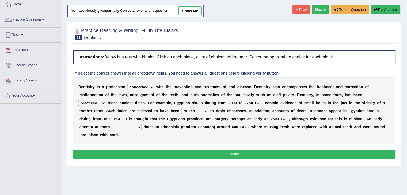
click at [112, 124] on select "reparation sacrament restitution replacement" at bounding box center [127, 127] width 30 height 6
click at [146, 157] on button "Verify" at bounding box center [234, 154] width 323 height 9
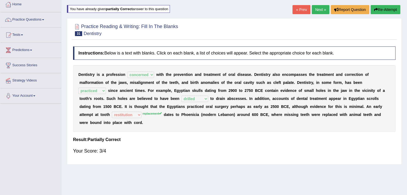
click at [318, 13] on div "« Prev Next » Report Question Re-Attempt" at bounding box center [347, 10] width 109 height 10
click at [318, 13] on link "Next »" at bounding box center [321, 9] width 18 height 9
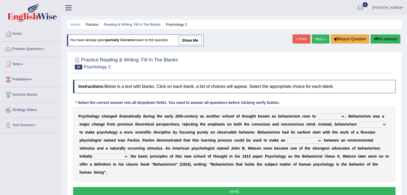
click at [334, 114] on select "dominance temptation challenge temper" at bounding box center [331, 117] width 27 height 6
select select "temptation"
click at [251, 99] on div "Instructions: Below is a text with blanks. Click on each blank, a list of choic…" at bounding box center [234, 138] width 325 height 123
click at [44, 51] on link "Practice Questions" at bounding box center [30, 48] width 61 height 13
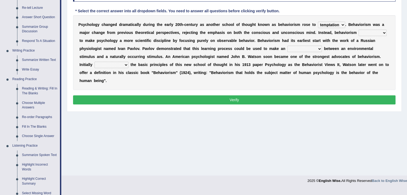
scroll to position [93, 0]
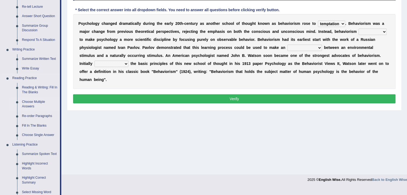
click at [25, 106] on link "Choose Multiple Answers" at bounding box center [40, 104] width 40 height 14
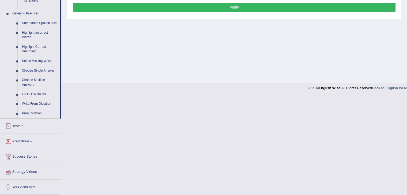
scroll to position [169, 0]
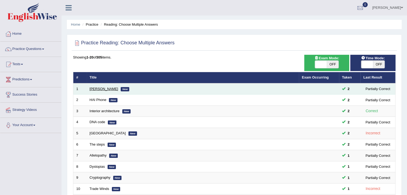
click at [97, 89] on link "[PERSON_NAME]" at bounding box center [104, 89] width 29 height 4
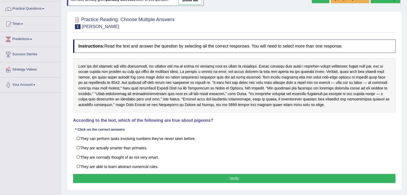
scroll to position [43, 0]
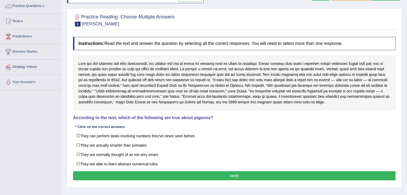
drag, startPoint x: 0, startPoint y: 0, endPoint x: 411, endPoint y: 90, distance: 420.6
click at [407, 90] on html "Toggle navigation Home Practice Questions Speaking Practice Read Aloud Repeat S…" at bounding box center [203, 54] width 407 height 195
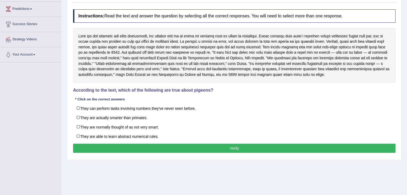
scroll to position [71, 0]
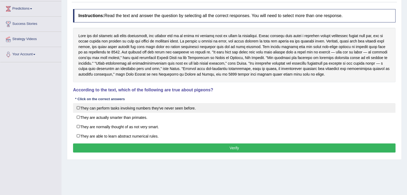
click at [108, 107] on label "They can perform tasks involving numbers they've never seen before." at bounding box center [234, 108] width 323 height 10
checkbox input "true"
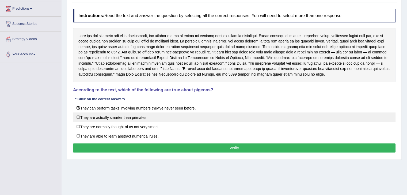
click at [103, 118] on label "They are actually smarter than primates." at bounding box center [234, 118] width 323 height 10
checkbox input "true"
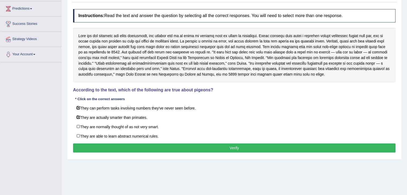
click at [146, 148] on button "Verify" at bounding box center [234, 148] width 323 height 9
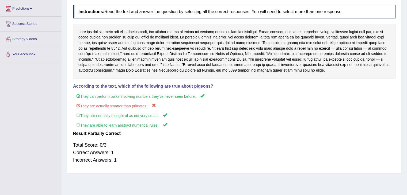
scroll to position [19, 0]
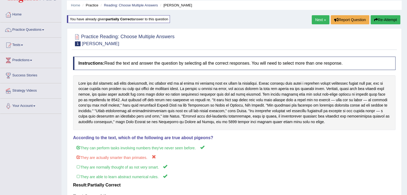
click at [312, 20] on link "Next »" at bounding box center [321, 19] width 18 height 9
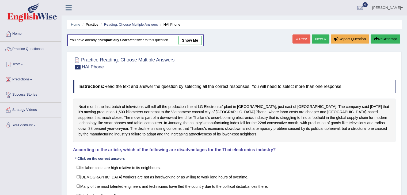
scroll to position [46, 0]
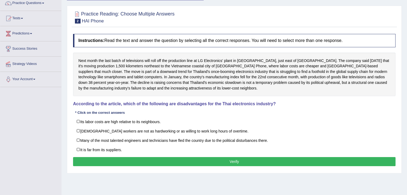
click at [407, 79] on html "Toggle navigation Home Practice Questions Speaking Practice Read Aloud Repeat S…" at bounding box center [203, 51] width 407 height 195
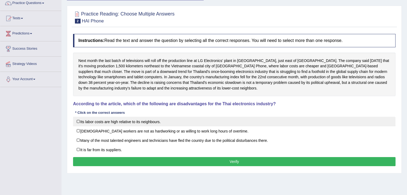
click at [162, 124] on label "Its labor costs are high relative to its neighbours." at bounding box center [234, 122] width 323 height 10
checkbox input "true"
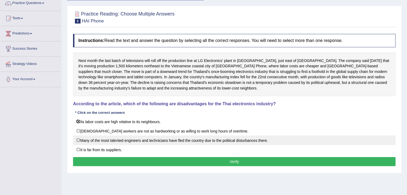
click at [126, 141] on label "Many of the most talented engineers and technicians have fled the country due t…" at bounding box center [234, 141] width 323 height 10
click at [106, 143] on label "Many of the most talented engineers and technicians have fled the country due t…" at bounding box center [234, 141] width 323 height 10
checkbox input "false"
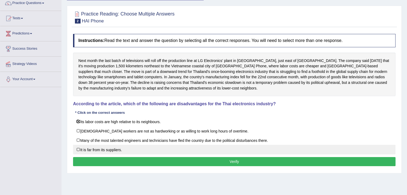
click at [99, 150] on label "It is far from its suppliers." at bounding box center [234, 150] width 323 height 10
checkbox input "true"
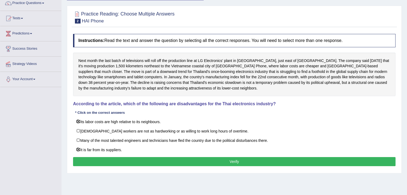
click at [119, 160] on button "Verify" at bounding box center [234, 161] width 323 height 9
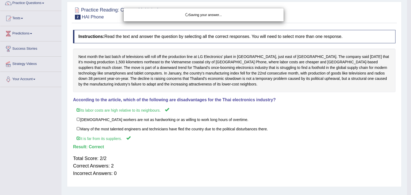
click at [407, 65] on div "Saving your answer..." at bounding box center [205, 97] width 411 height 195
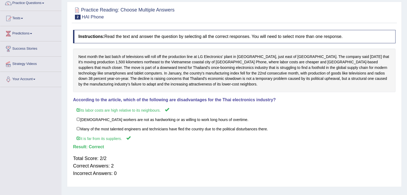
drag, startPoint x: 411, startPoint y: 65, endPoint x: 409, endPoint y: 51, distance: 13.5
click at [407, 51] on html "Toggle navigation Home Practice Questions Speaking Practice Read Aloud Repeat S…" at bounding box center [203, 51] width 407 height 195
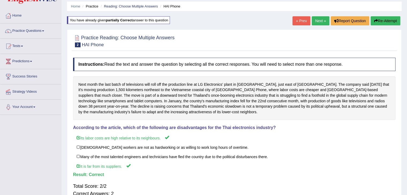
click at [322, 22] on link "Next »" at bounding box center [321, 20] width 18 height 9
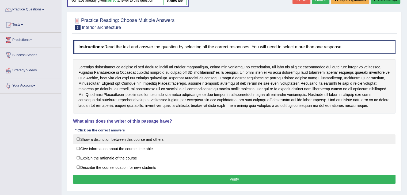
click at [89, 136] on label "Show a distinction between this course and others" at bounding box center [234, 140] width 323 height 10
checkbox input "true"
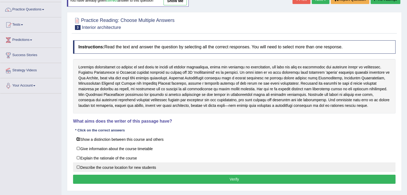
click at [81, 167] on label "Describe the course location for new students" at bounding box center [234, 168] width 323 height 10
checkbox input "true"
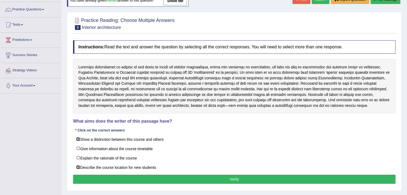
click at [115, 176] on button "Verify" at bounding box center [234, 179] width 323 height 9
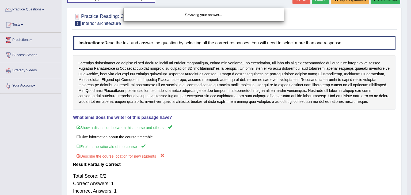
click at [407, 100] on div "Saving your answer..." at bounding box center [205, 97] width 411 height 195
drag, startPoint x: 411, startPoint y: 100, endPoint x: 410, endPoint y: 84, distance: 16.9
click at [407, 84] on div "Saving your answer..." at bounding box center [205, 97] width 411 height 195
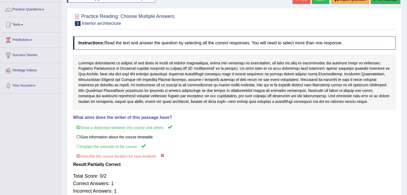
drag, startPoint x: 410, startPoint y: 84, endPoint x: 408, endPoint y: 62, distance: 21.5
click at [407, 62] on html "Toggle navigation Home Practice Questions Speaking Practice Read Aloud Repeat S…" at bounding box center [203, 57] width 407 height 195
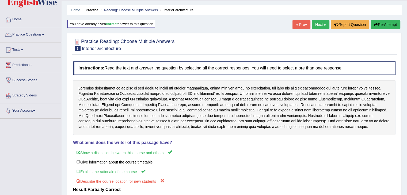
click at [320, 23] on link "Next »" at bounding box center [321, 24] width 18 height 9
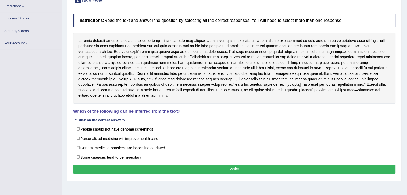
click at [293, 107] on div "Instructions: Read the text and answer the question by selecting all the correc…" at bounding box center [234, 94] width 325 height 167
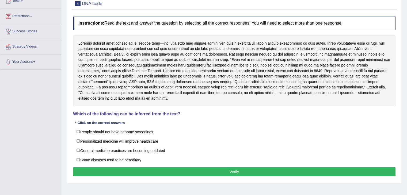
scroll to position [74, 0]
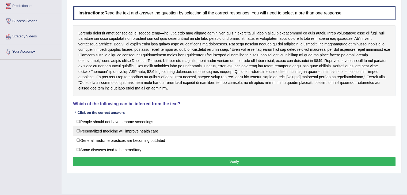
click at [168, 128] on label "Personalized medicine will improve health care" at bounding box center [234, 131] width 323 height 10
checkbox input "true"
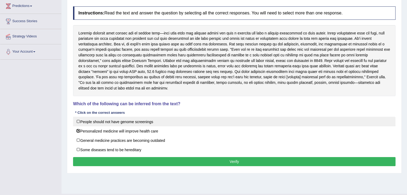
click at [125, 121] on label "People should not have genome screenings" at bounding box center [234, 122] width 323 height 10
checkbox input "false"
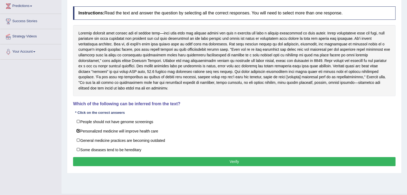
click at [145, 160] on button "Verify" at bounding box center [234, 161] width 323 height 9
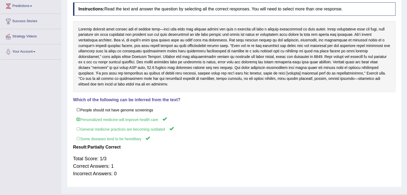
scroll to position [31, 0]
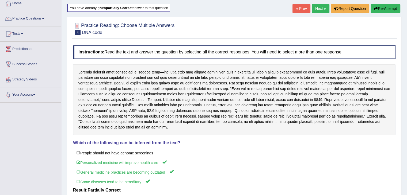
click at [319, 8] on link "Next »" at bounding box center [321, 8] width 18 height 9
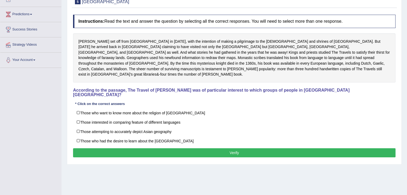
scroll to position [23, 0]
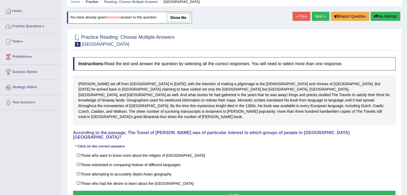
click at [38, 28] on link "Practice Questions" at bounding box center [30, 25] width 61 height 13
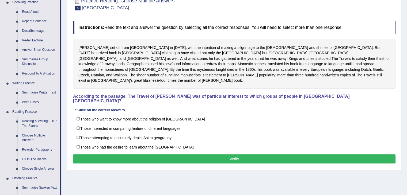
scroll to position [0, 0]
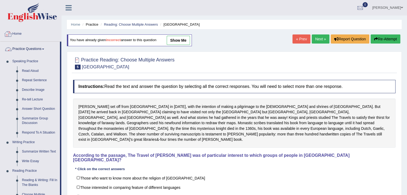
click at [18, 35] on link "Home" at bounding box center [30, 33] width 61 height 13
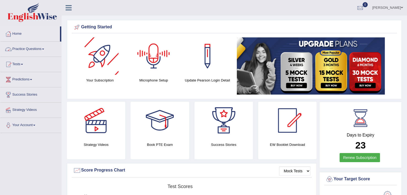
click at [16, 47] on link "Practice Questions" at bounding box center [30, 48] width 61 height 13
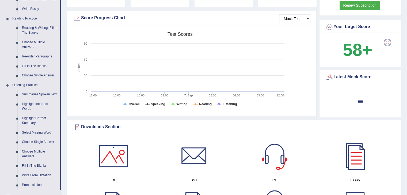
scroll to position [156, 0]
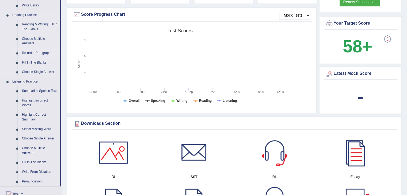
click at [28, 53] on link "Re-order Paragraphs" at bounding box center [40, 53] width 40 height 10
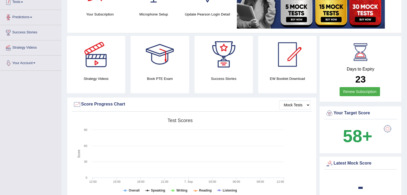
scroll to position [76, 0]
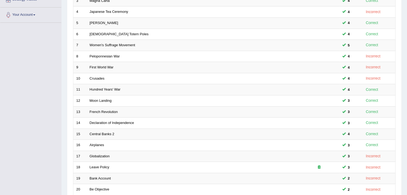
scroll to position [157, 0]
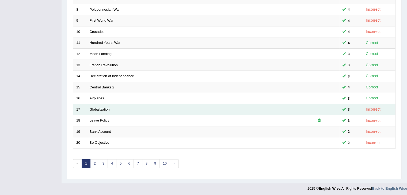
click at [100, 108] on link "Globalization" at bounding box center [100, 110] width 20 height 4
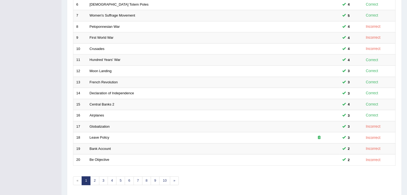
scroll to position [157, 0]
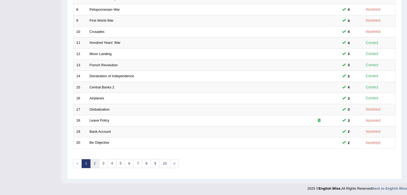
click at [94, 163] on link "2" at bounding box center [94, 164] width 9 height 9
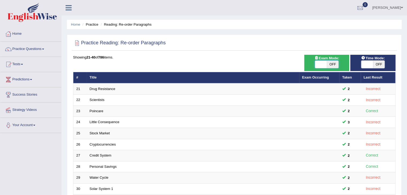
click at [322, 68] on span at bounding box center [321, 64] width 12 height 7
checkbox input "true"
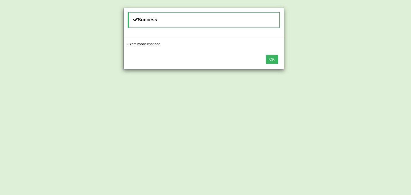
click at [269, 59] on button "OK" at bounding box center [272, 59] width 12 height 9
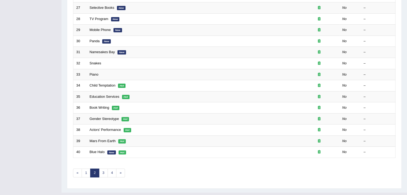
scroll to position [157, 0]
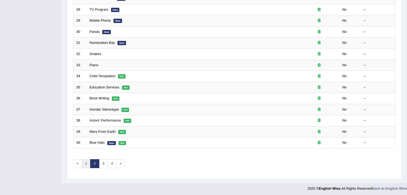
click at [86, 164] on link "1" at bounding box center [86, 164] width 9 height 9
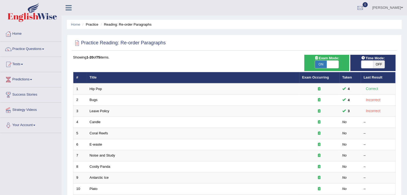
click at [407, 35] on html "Toggle navigation Home Practice Questions Speaking Practice Read Aloud Repeat S…" at bounding box center [203, 97] width 407 height 195
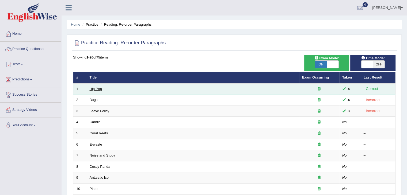
click at [95, 89] on link "Hip Pop" at bounding box center [96, 89] width 12 height 4
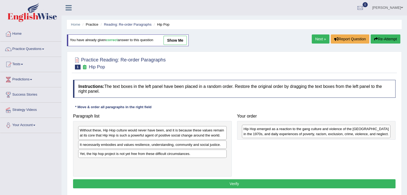
drag, startPoint x: 101, startPoint y: 133, endPoint x: 265, endPoint y: 132, distance: 163.6
click at [265, 132] on div "Hip Hop emerged as a reaction to the gang culture and violence of the [GEOGRAPH…" at bounding box center [316, 131] width 149 height 13
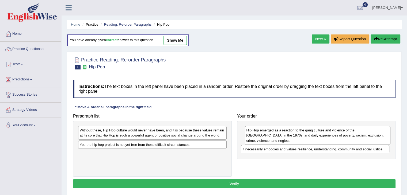
drag, startPoint x: 102, startPoint y: 147, endPoint x: 265, endPoint y: 152, distance: 162.8
click at [265, 152] on div "It necessarily embodies and values resilience, understanding, community and soc…" at bounding box center [315, 149] width 149 height 8
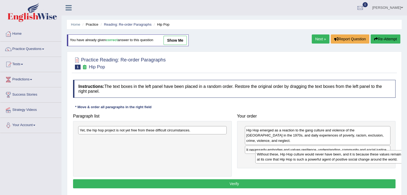
drag, startPoint x: 129, startPoint y: 129, endPoint x: 306, endPoint y: 153, distance: 178.9
click at [306, 153] on div "Without these, Hip Hop culture would never have been, and it is because these v…" at bounding box center [329, 156] width 149 height 13
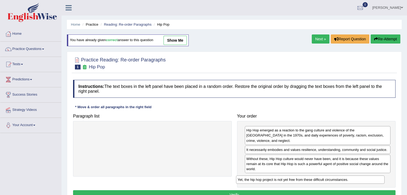
drag, startPoint x: 161, startPoint y: 132, endPoint x: 319, endPoint y: 182, distance: 165.5
click at [319, 182] on div "Yet, the hip hop project is not yet free from these difficult circumstances." at bounding box center [310, 180] width 149 height 8
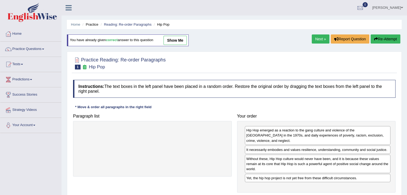
scroll to position [43, 0]
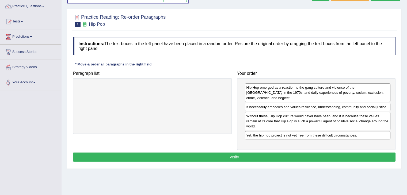
click at [275, 154] on button "Verify" at bounding box center [234, 157] width 323 height 9
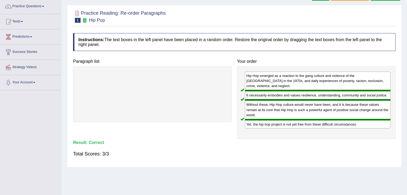
scroll to position [10, 0]
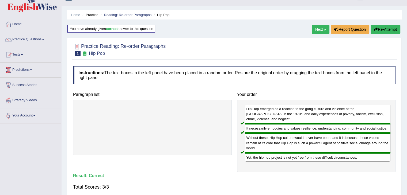
click at [321, 30] on link "Next »" at bounding box center [321, 29] width 18 height 9
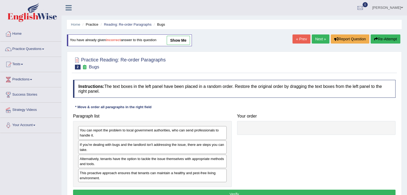
scroll to position [43, 0]
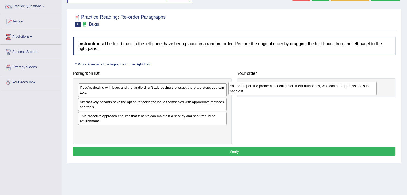
drag, startPoint x: 162, startPoint y: 87, endPoint x: 313, endPoint y: 86, distance: 150.7
click at [313, 86] on div "You can report the problem to local government authorities, who can send profes…" at bounding box center [302, 88] width 149 height 13
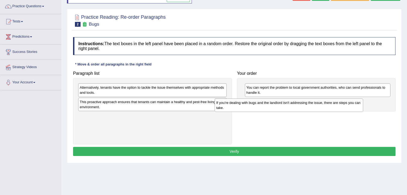
drag, startPoint x: 188, startPoint y: 90, endPoint x: 325, endPoint y: 105, distance: 137.6
click at [325, 105] on div "If you're dealing with bugs and the landlord isn't addressing the issue, there …" at bounding box center [289, 105] width 149 height 13
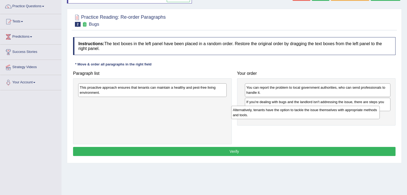
drag, startPoint x: 179, startPoint y: 93, endPoint x: 335, endPoint y: 117, distance: 157.6
click at [335, 117] on div "Alternatively, tenants have the option to tackle the issue themselves with appr…" at bounding box center [305, 112] width 149 height 13
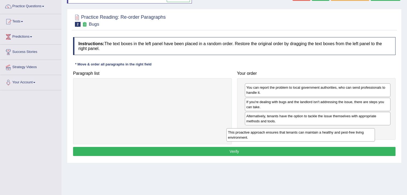
drag, startPoint x: 188, startPoint y: 89, endPoint x: 337, endPoint y: 134, distance: 155.0
click at [337, 134] on div "This proactive approach ensures that tenants can maintain a healthy and pest-fr…" at bounding box center [300, 135] width 149 height 13
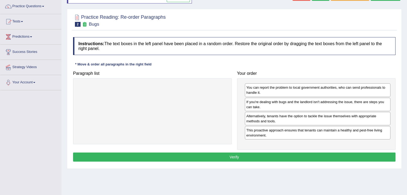
click at [273, 158] on button "Verify" at bounding box center [234, 157] width 323 height 9
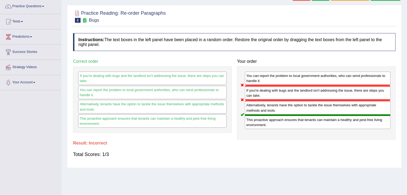
scroll to position [15, 0]
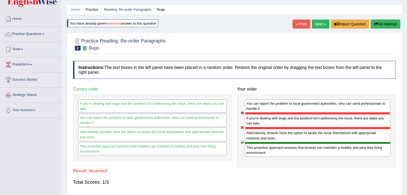
click at [318, 23] on link "Next »" at bounding box center [321, 24] width 18 height 9
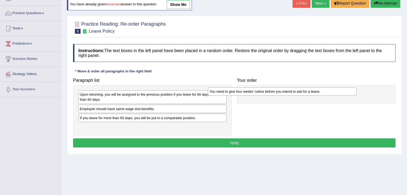
drag, startPoint x: 171, startPoint y: 95, endPoint x: 316, endPoint y: 90, distance: 145.4
click at [316, 90] on div "You need to give four weeks' notice before you intend to ask for a leave." at bounding box center [282, 92] width 149 height 8
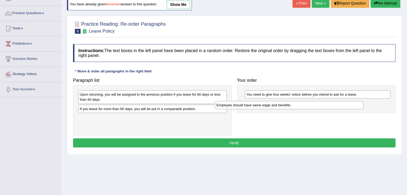
drag, startPoint x: 174, startPoint y: 108, endPoint x: 314, endPoint y: 106, distance: 140.0
click at [314, 106] on div "Employee should have same wage and benefits." at bounding box center [289, 105] width 149 height 8
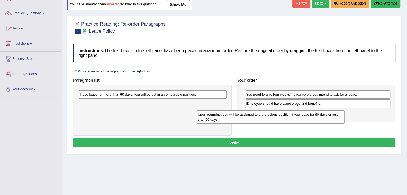
drag, startPoint x: 207, startPoint y: 91, endPoint x: 326, endPoint y: 111, distance: 119.7
click at [326, 111] on div "Upon returning, you will be assigned to the previous position if you leave for …" at bounding box center [270, 117] width 149 height 13
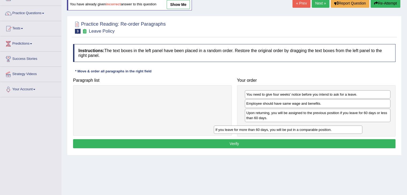
drag, startPoint x: 204, startPoint y: 97, endPoint x: 340, endPoint y: 132, distance: 140.8
click at [340, 132] on div "If you leave for more than 60 days, you will be put in a comparable position." at bounding box center [288, 130] width 149 height 8
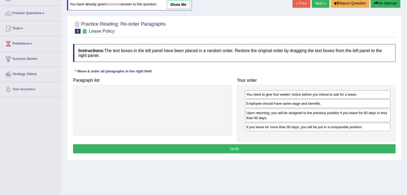
click at [279, 153] on div "Instructions: The text boxes in the left panel have been placed in a random ord…" at bounding box center [234, 99] width 325 height 116
click at [274, 150] on button "Verify" at bounding box center [234, 149] width 323 height 9
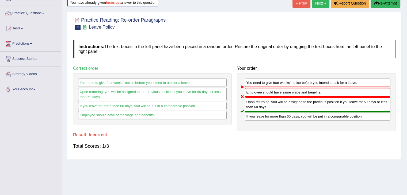
click at [320, 3] on link "Next »" at bounding box center [321, 3] width 18 height 9
